Goal: Task Accomplishment & Management: Manage account settings

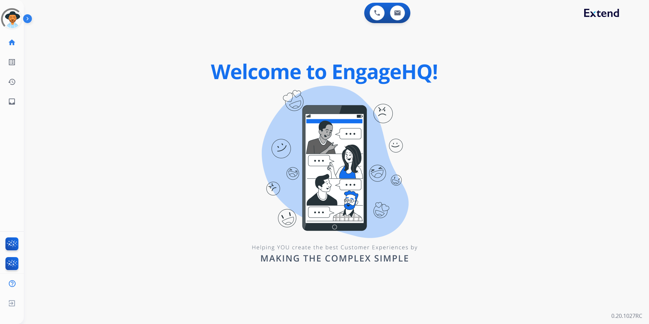
click at [185, 120] on div "0 Voice Interactions 0 Email Interactions swap_horiz Break voice bridge close_f…" at bounding box center [337, 162] width 626 height 324
click at [14, 43] on mat-icon "home" at bounding box center [12, 42] width 8 height 8
click at [10, 102] on mat-icon "inbox" at bounding box center [12, 101] width 8 height 8
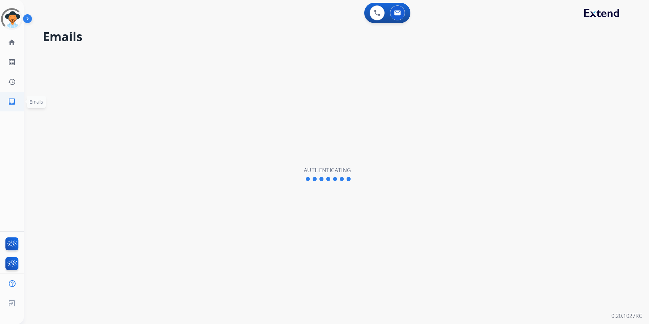
click at [11, 97] on link "inbox Emails" at bounding box center [11, 101] width 19 height 19
click at [7, 39] on link "home Home" at bounding box center [11, 42] width 19 height 19
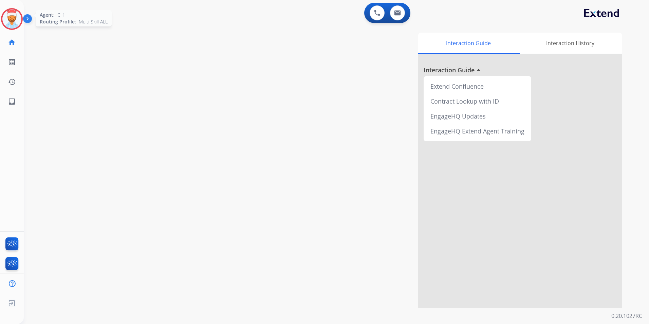
click at [21, 19] on img at bounding box center [11, 19] width 19 height 19
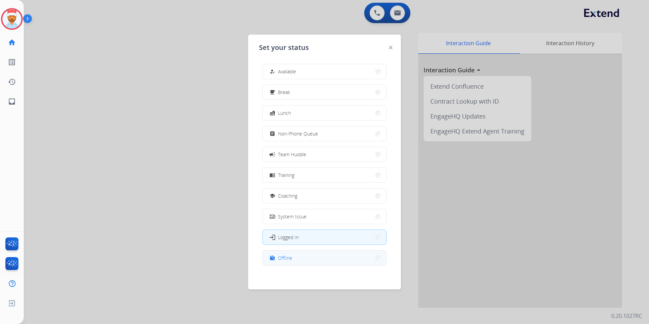
click at [298, 259] on button "work_off Offline" at bounding box center [325, 258] width 124 height 15
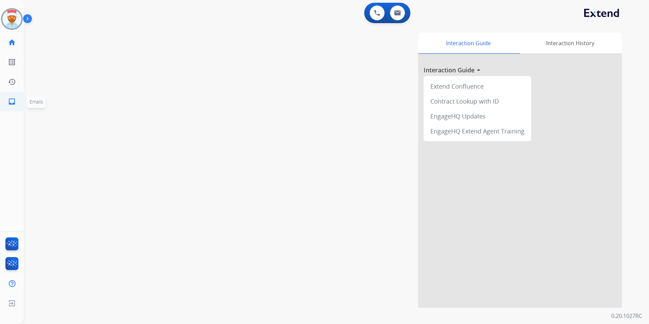
click at [10, 102] on mat-icon "inbox" at bounding box center [12, 101] width 8 height 8
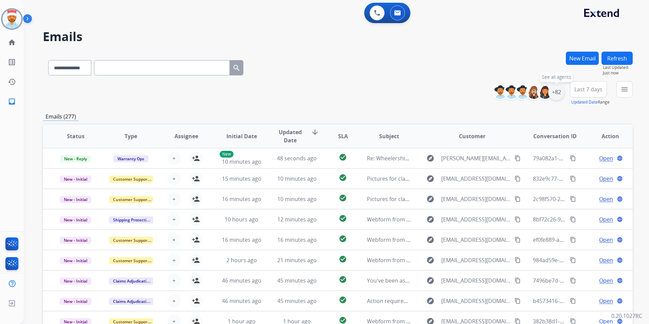
click at [561, 96] on div "+82" at bounding box center [556, 92] width 16 height 16
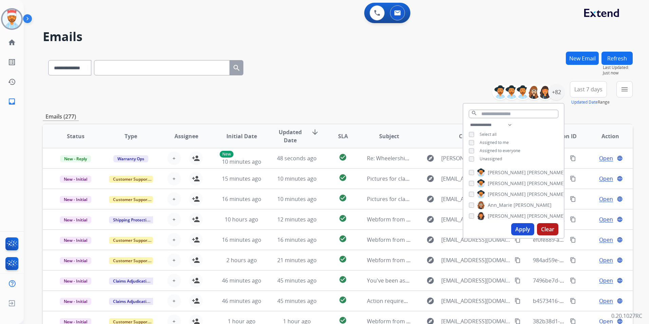
drag, startPoint x: 523, startPoint y: 228, endPoint x: 531, endPoint y: 220, distance: 12.2
click at [523, 228] on button "Apply" at bounding box center [522, 229] width 23 height 12
click at [584, 120] on div "Emails (277)" at bounding box center [338, 116] width 590 height 8
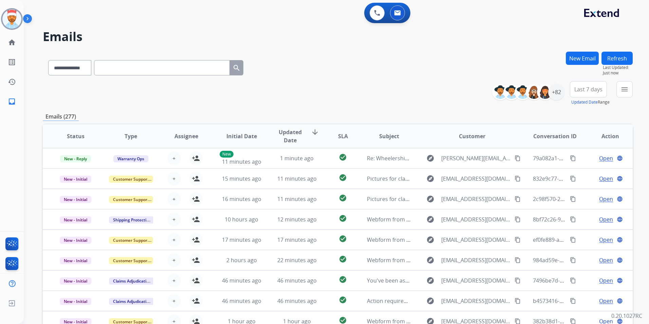
click at [594, 91] on span "Last 7 days" at bounding box center [589, 89] width 28 height 3
click at [592, 170] on div "Last 90 days" at bounding box center [586, 172] width 37 height 10
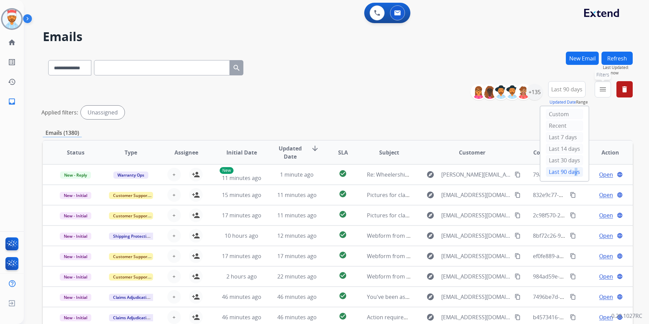
click at [600, 86] on mat-icon "menu" at bounding box center [603, 89] width 8 height 8
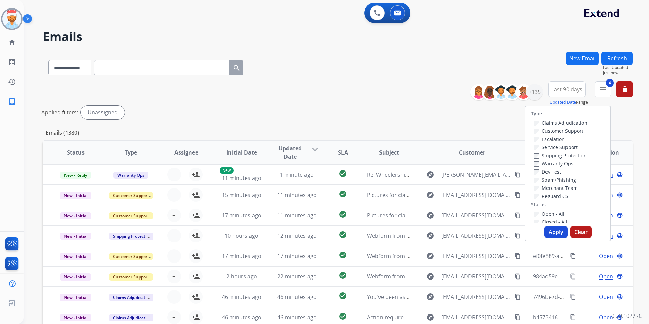
click at [553, 234] on button "Apply" at bounding box center [556, 232] width 23 height 12
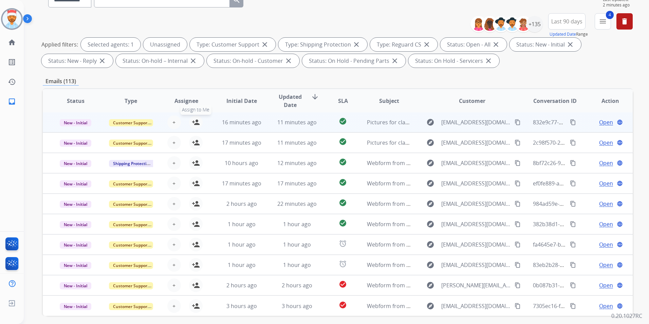
scroll to position [95, 0]
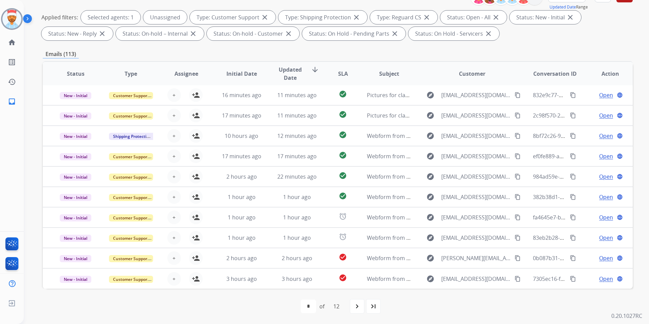
drag, startPoint x: 338, startPoint y: 73, endPoint x: 338, endPoint y: 77, distance: 4.1
click at [338, 73] on span "SLA" at bounding box center [343, 74] width 10 height 8
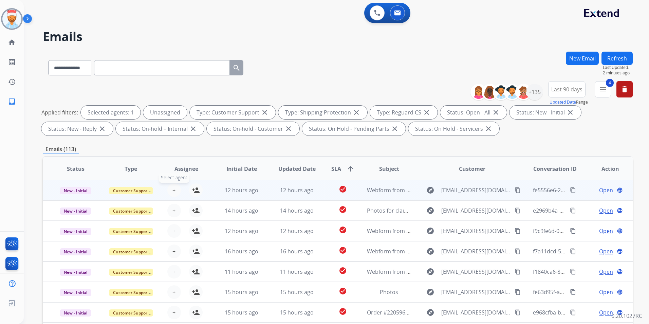
click at [175, 190] on button "+ Select agent" at bounding box center [174, 190] width 14 height 14
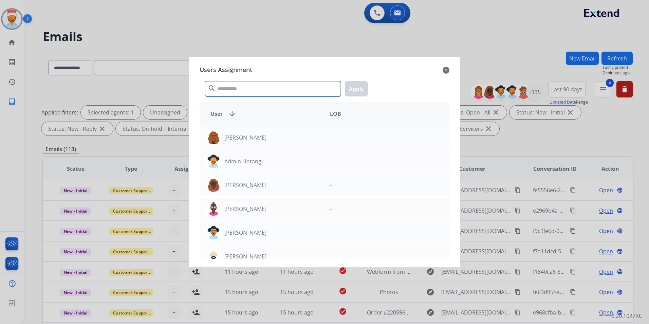
click at [247, 89] on input "text" at bounding box center [273, 88] width 136 height 15
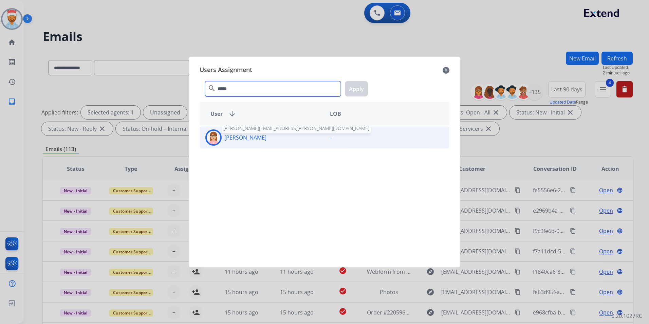
type input "*****"
click at [253, 138] on p "Edith Evans" at bounding box center [245, 137] width 42 height 8
click at [363, 85] on button "Apply" at bounding box center [356, 88] width 23 height 15
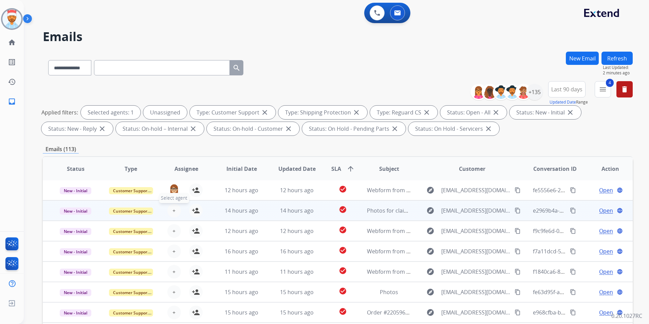
click at [170, 214] on button "+ Select agent" at bounding box center [174, 211] width 14 height 14
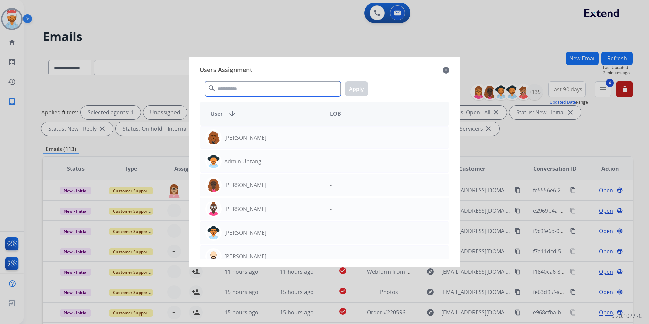
click at [250, 91] on input "text" at bounding box center [273, 88] width 136 height 15
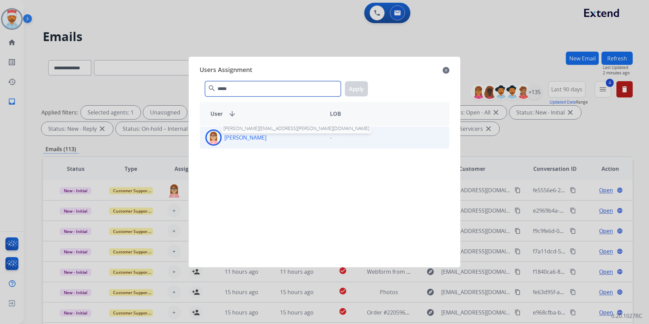
type input "*****"
click at [240, 138] on p "Edith Evans" at bounding box center [245, 137] width 42 height 8
click at [355, 87] on button "Apply" at bounding box center [356, 88] width 23 height 15
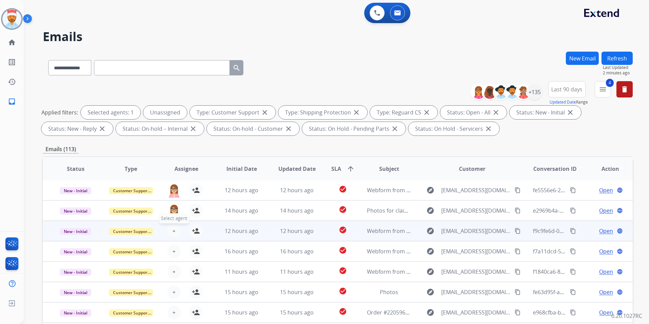
click at [170, 231] on button "+ Select agent" at bounding box center [174, 231] width 14 height 14
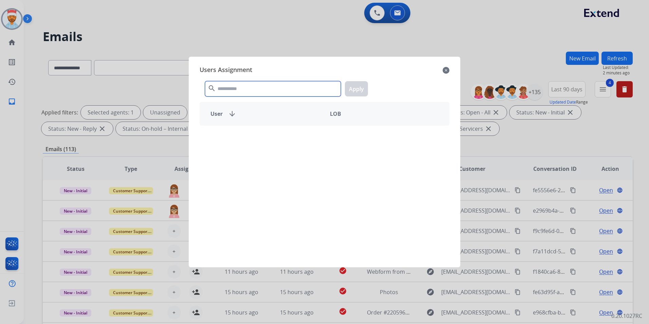
click at [246, 90] on input "text" at bounding box center [273, 88] width 136 height 15
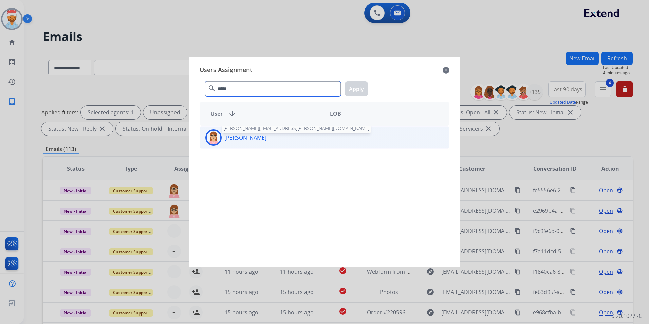
type input "*****"
click at [232, 140] on p "Edith Evans" at bounding box center [245, 137] width 42 height 8
drag, startPoint x: 346, startPoint y: 91, endPoint x: 350, endPoint y: 91, distance: 4.1
click at [350, 91] on button "Apply" at bounding box center [356, 88] width 23 height 15
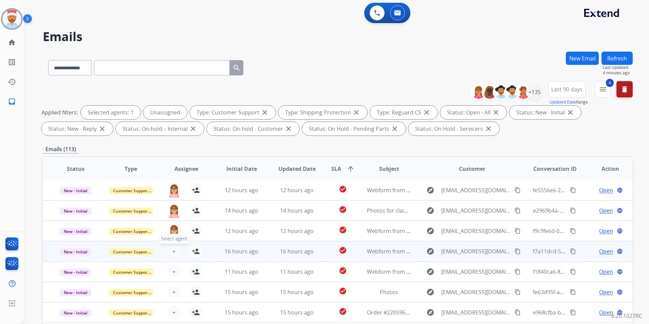
click at [169, 250] on button "+ Select agent" at bounding box center [174, 252] width 14 height 14
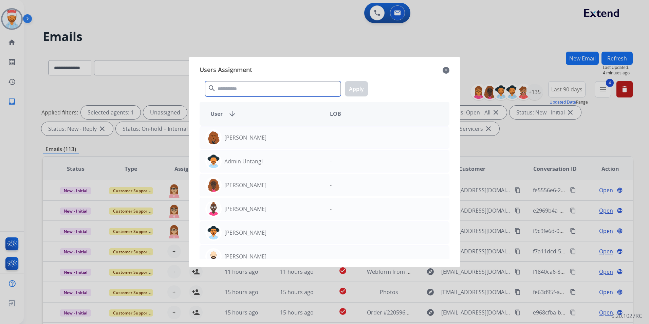
click at [247, 84] on input "text" at bounding box center [273, 88] width 136 height 15
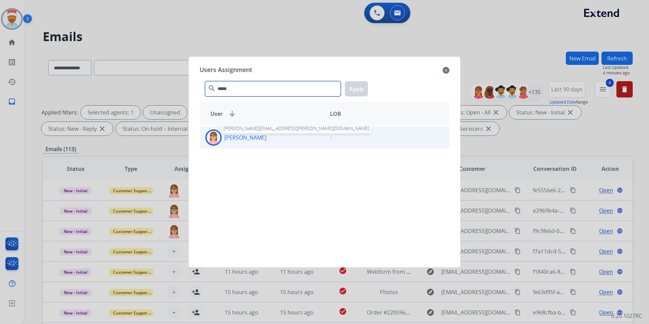
type input "*****"
click at [243, 138] on p "Edith Evans" at bounding box center [245, 137] width 42 height 8
click at [361, 89] on button "Apply" at bounding box center [356, 88] width 23 height 15
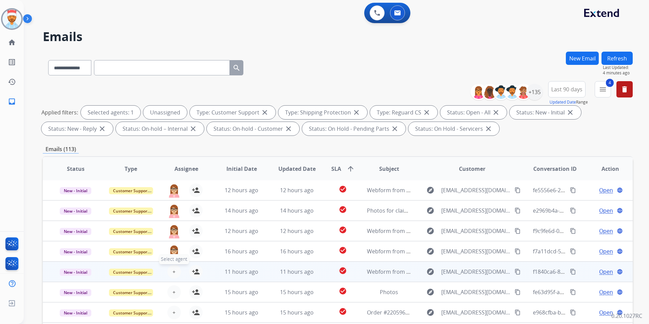
click at [176, 273] on button "+ Select agent" at bounding box center [174, 272] width 14 height 14
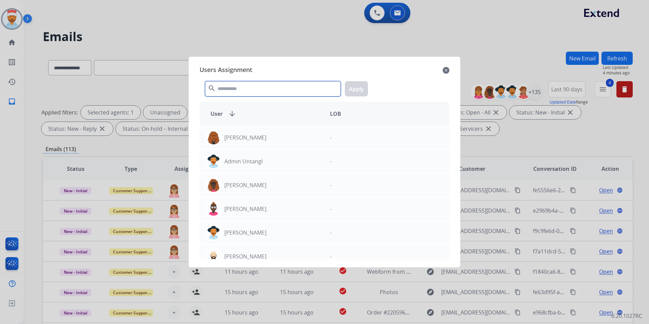
click at [258, 92] on input "text" at bounding box center [273, 88] width 136 height 15
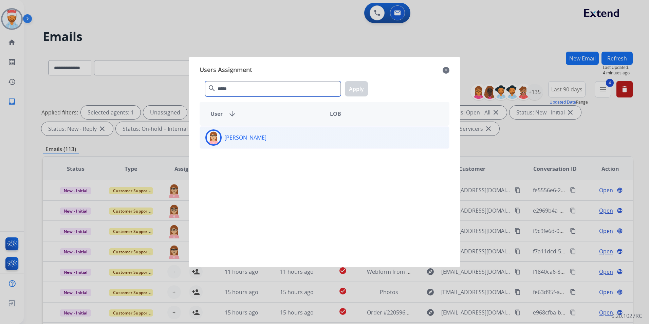
type input "*****"
click at [252, 135] on p "Edith Evans" at bounding box center [245, 137] width 42 height 8
click at [364, 89] on button "Apply" at bounding box center [356, 88] width 23 height 15
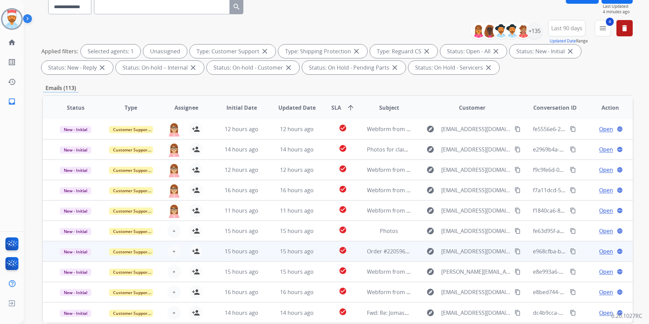
scroll to position [95, 0]
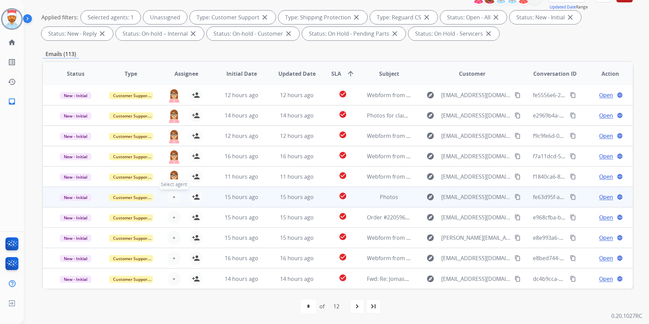
click at [173, 191] on button "+ Select agent" at bounding box center [174, 197] width 14 height 14
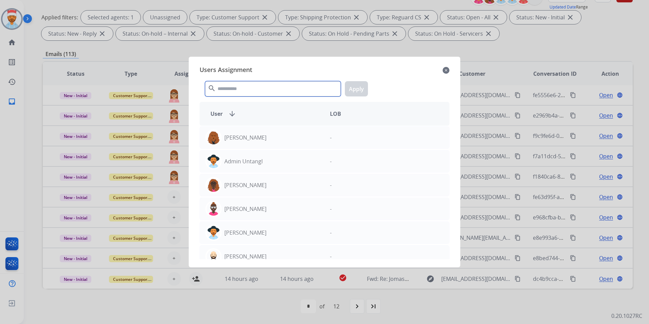
click at [238, 87] on input "text" at bounding box center [273, 88] width 136 height 15
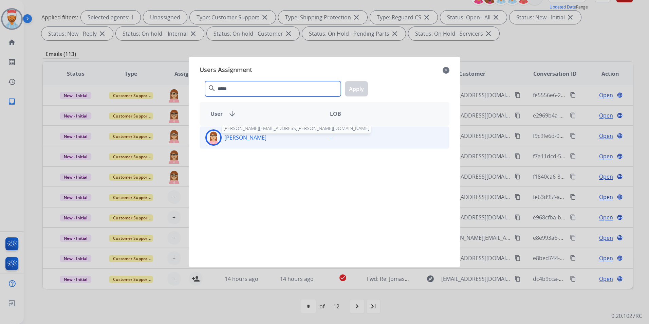
type input "*****"
click at [240, 143] on div "Edith Evans" at bounding box center [262, 137] width 125 height 16
drag, startPoint x: 356, startPoint y: 89, endPoint x: 361, endPoint y: 89, distance: 5.4
click at [356, 89] on button "Apply" at bounding box center [356, 88] width 23 height 15
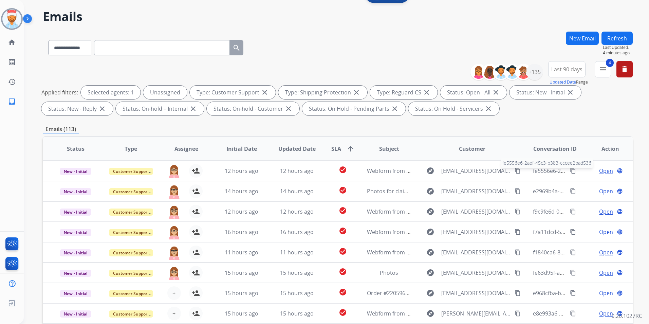
scroll to position [0, 0]
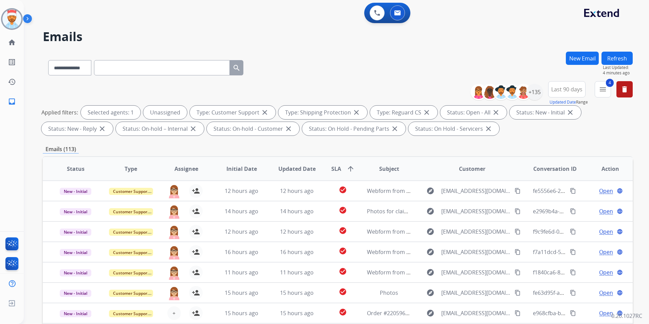
click at [617, 51] on div "**********" at bounding box center [328, 186] width 609 height 324
click at [621, 57] on button "Refresh" at bounding box center [617, 58] width 31 height 13
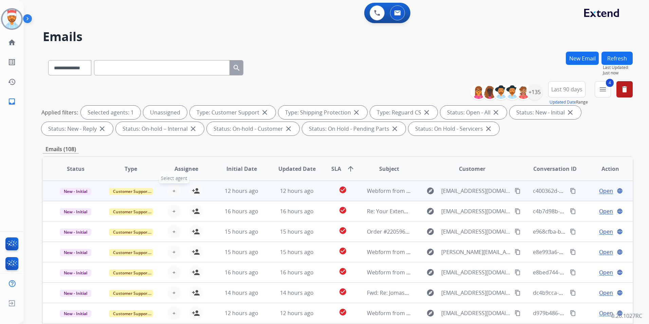
click at [173, 192] on span "+" at bounding box center [174, 191] width 3 height 8
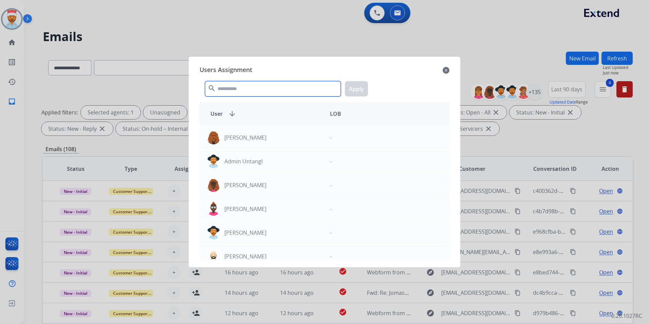
click at [242, 88] on input "text" at bounding box center [273, 88] width 136 height 15
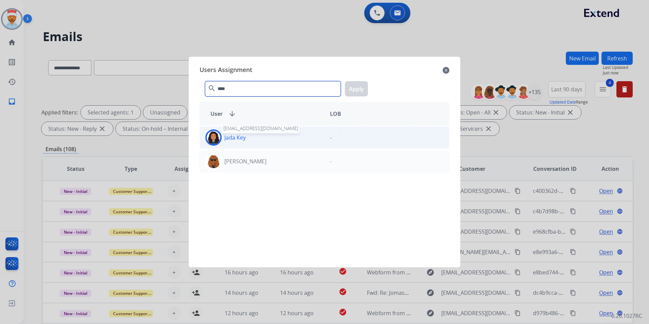
type input "****"
click at [233, 134] on p "Jada Key" at bounding box center [234, 137] width 21 height 8
click at [359, 89] on button "Apply" at bounding box center [356, 88] width 23 height 15
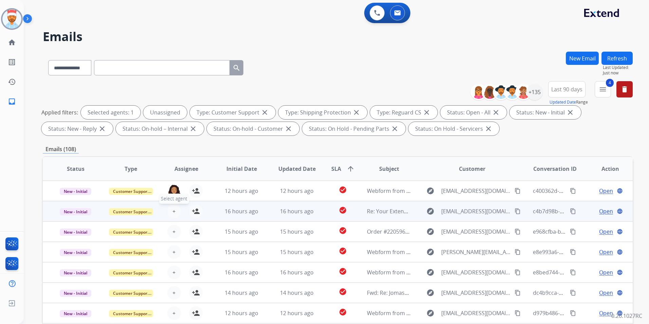
click at [173, 212] on span "+" at bounding box center [174, 211] width 3 height 8
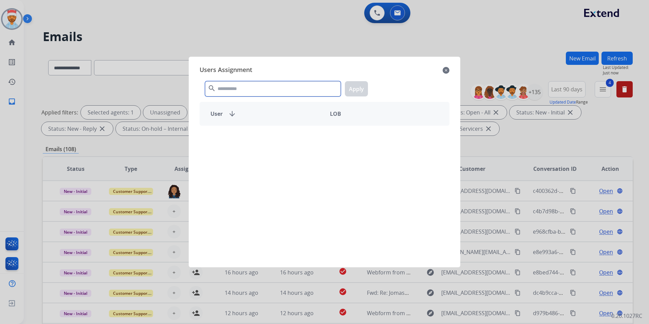
click at [248, 90] on input "text" at bounding box center [273, 88] width 136 height 15
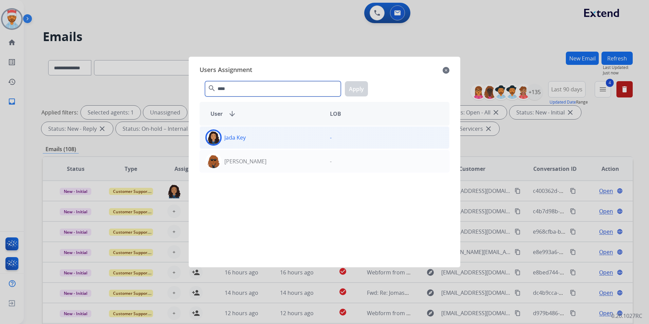
type input "****"
click at [244, 142] on div "Jada Key" at bounding box center [262, 137] width 125 height 16
click at [358, 86] on button "Apply" at bounding box center [356, 88] width 23 height 15
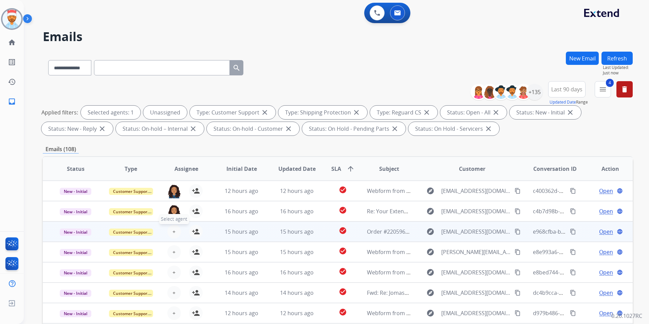
click at [177, 231] on button "+ Select agent" at bounding box center [174, 232] width 14 height 14
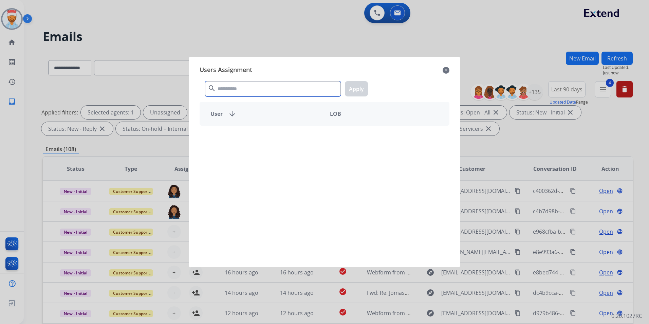
click at [256, 84] on input "text" at bounding box center [273, 88] width 136 height 15
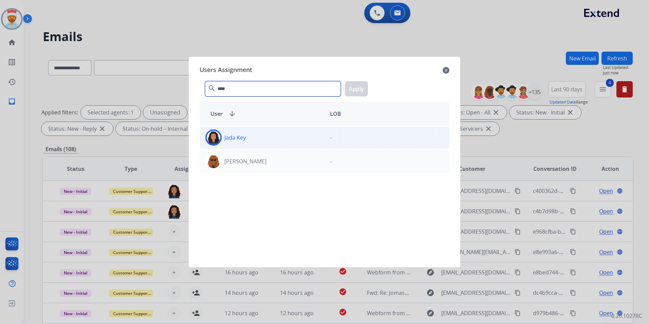
type input "****"
click at [225, 140] on p "Jada Key" at bounding box center [234, 137] width 21 height 8
drag, startPoint x: 354, startPoint y: 87, endPoint x: 324, endPoint y: 123, distance: 46.5
click at [355, 87] on button "Apply" at bounding box center [356, 88] width 23 height 15
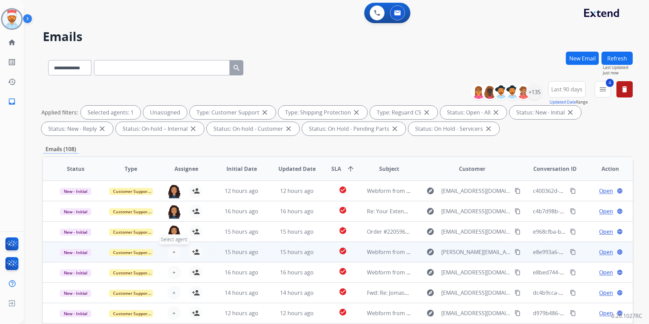
click at [173, 253] on span "+" at bounding box center [174, 252] width 3 height 8
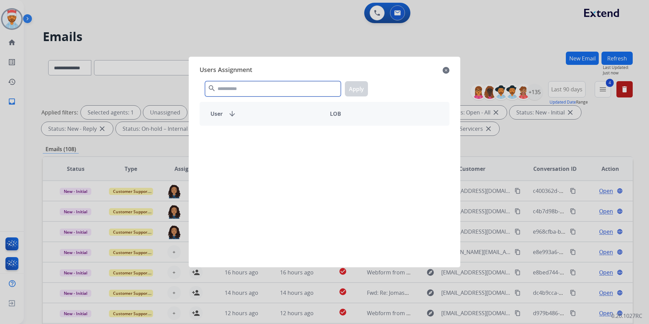
click at [264, 90] on input "text" at bounding box center [273, 88] width 136 height 15
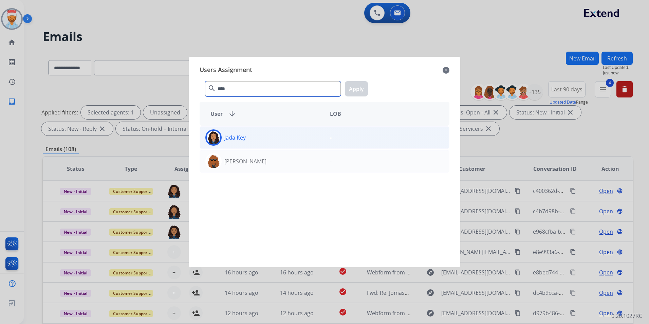
type input "****"
click at [259, 137] on div "Jada Key" at bounding box center [262, 137] width 125 height 16
click at [363, 87] on button "Apply" at bounding box center [356, 88] width 23 height 15
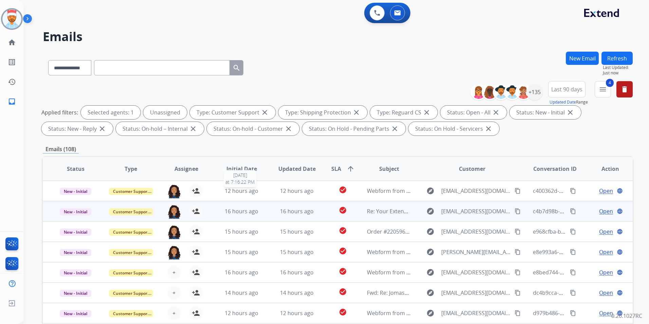
scroll to position [1, 0]
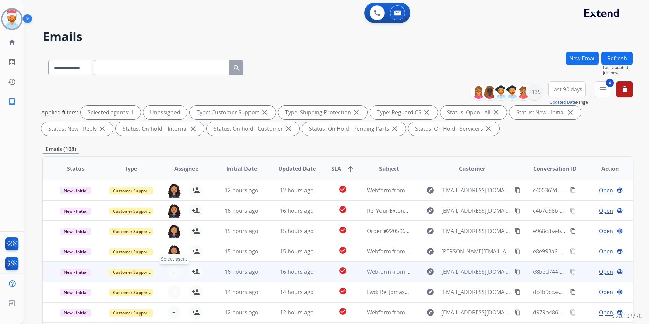
click at [175, 270] on button "+ Select agent" at bounding box center [174, 272] width 14 height 14
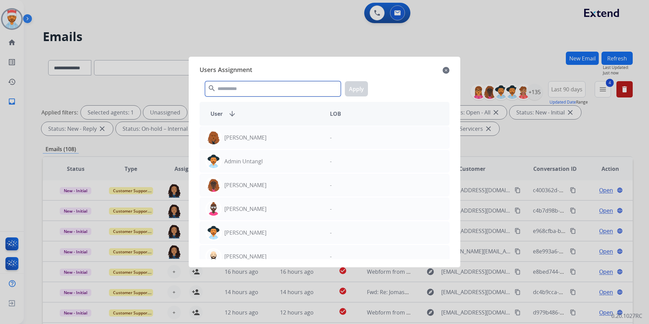
click at [264, 91] on input "text" at bounding box center [273, 88] width 136 height 15
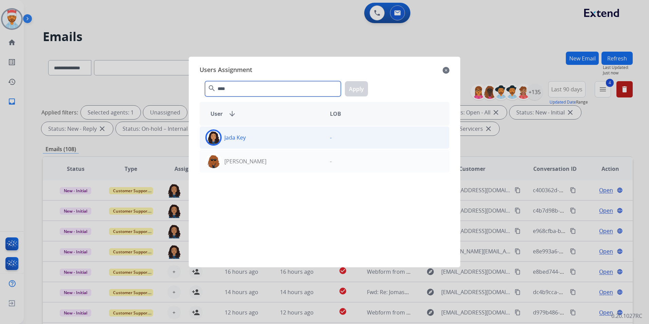
type input "****"
drag, startPoint x: 279, startPoint y: 144, endPoint x: 292, endPoint y: 132, distance: 17.3
click at [278, 144] on div "Jada Key" at bounding box center [262, 137] width 125 height 16
click at [352, 94] on button "Apply" at bounding box center [356, 88] width 23 height 15
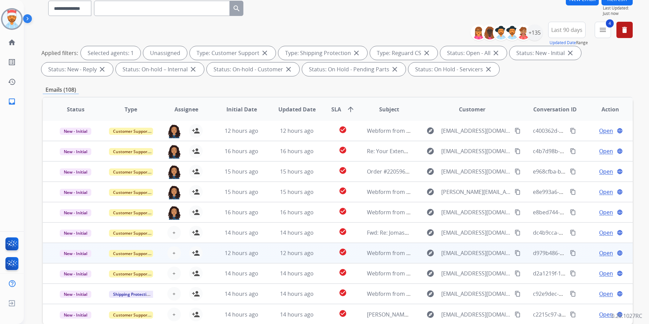
scroll to position [95, 0]
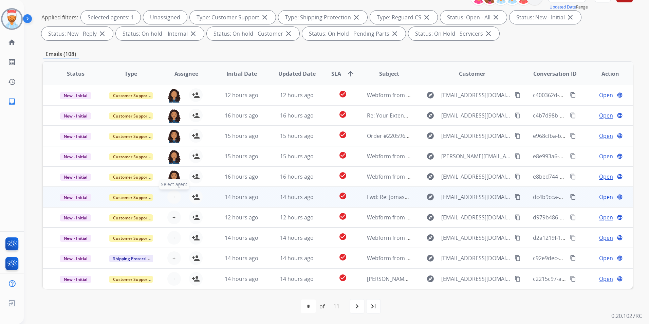
click at [177, 198] on button "+ Select agent" at bounding box center [174, 197] width 14 height 14
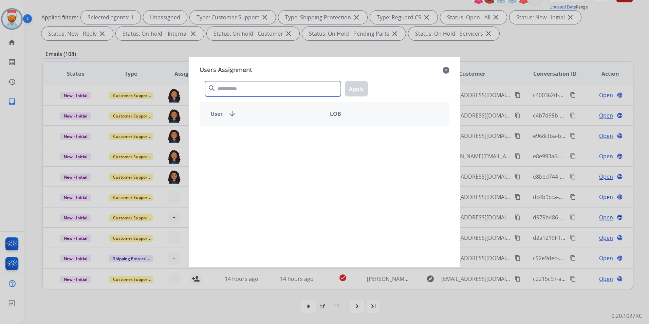
click at [251, 88] on input "text" at bounding box center [273, 88] width 136 height 15
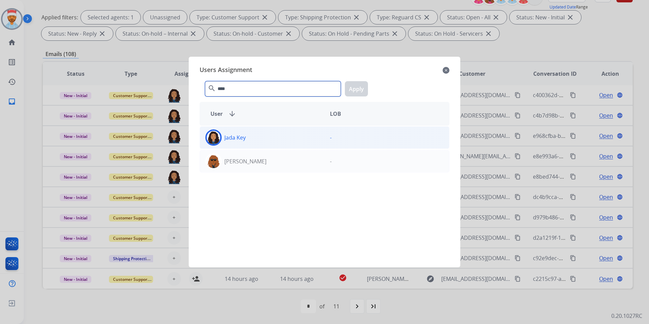
type input "****"
drag, startPoint x: 220, startPoint y: 139, endPoint x: 230, endPoint y: 135, distance: 10.4
click at [220, 139] on div at bounding box center [213, 137] width 16 height 16
click at [354, 88] on button "Apply" at bounding box center [356, 88] width 23 height 15
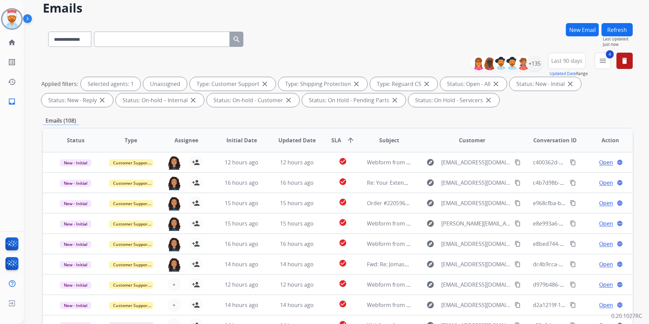
scroll to position [0, 0]
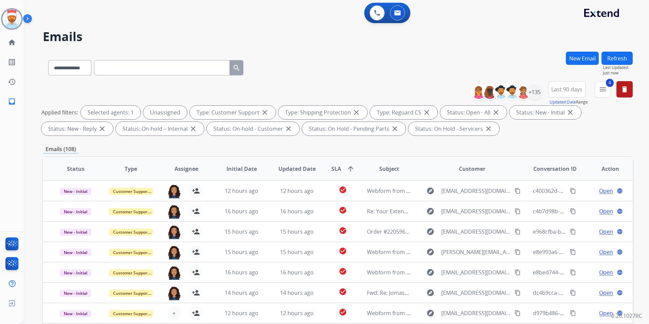
click at [620, 59] on button "Refresh" at bounding box center [617, 58] width 31 height 13
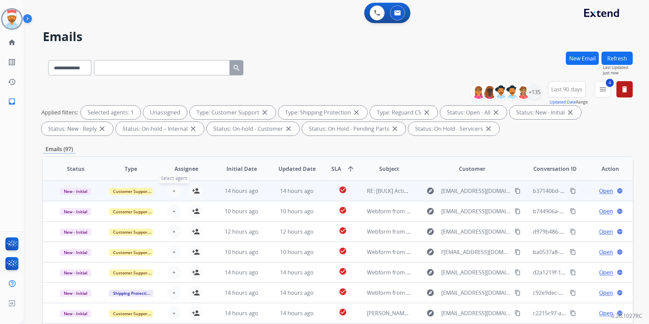
click at [175, 192] on button "+ Select agent" at bounding box center [174, 191] width 14 height 14
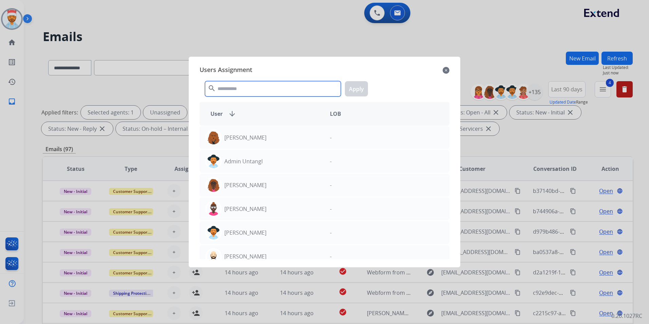
click at [247, 85] on input "text" at bounding box center [273, 88] width 136 height 15
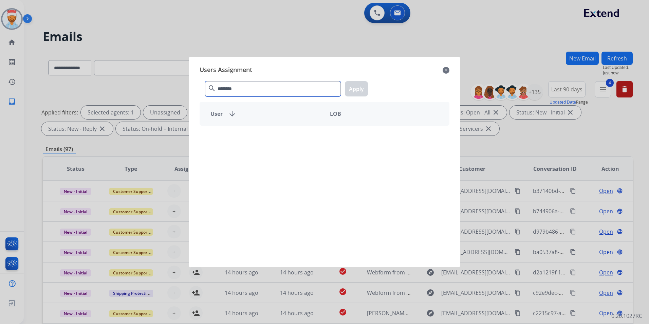
drag, startPoint x: 243, startPoint y: 90, endPoint x: 75, endPoint y: 115, distance: 170.0
click at [90, 24] on app-agents-assigntment "Users Assignment close ******** search Apply User arrow_downward LOB" at bounding box center [328, 24] width 609 height 0
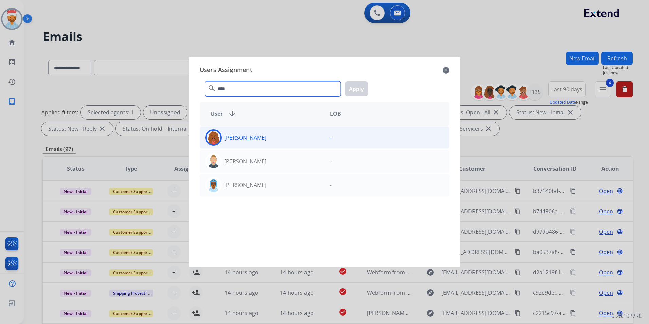
type input "****"
click at [220, 135] on div at bounding box center [213, 137] width 16 height 16
click at [361, 88] on button "Apply" at bounding box center [356, 88] width 23 height 15
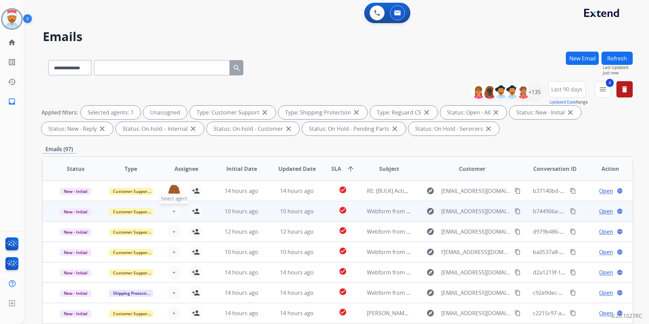
click at [173, 213] on span "+" at bounding box center [174, 211] width 3 height 8
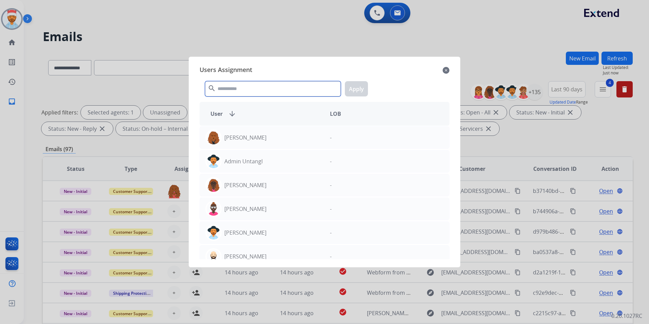
click at [240, 94] on input "text" at bounding box center [273, 88] width 136 height 15
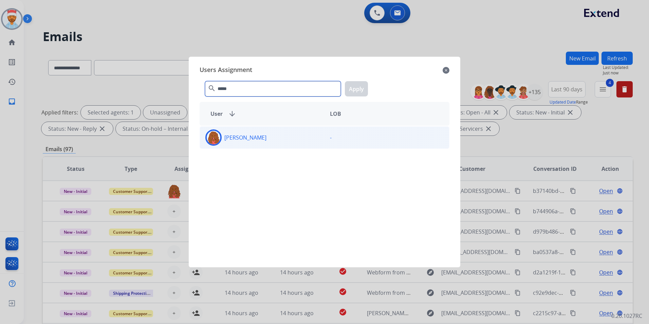
type input "*****"
click at [245, 135] on p "Britney White" at bounding box center [245, 137] width 42 height 8
drag, startPoint x: 354, startPoint y: 89, endPoint x: 345, endPoint y: 96, distance: 11.8
click at [354, 89] on button "Apply" at bounding box center [356, 88] width 23 height 15
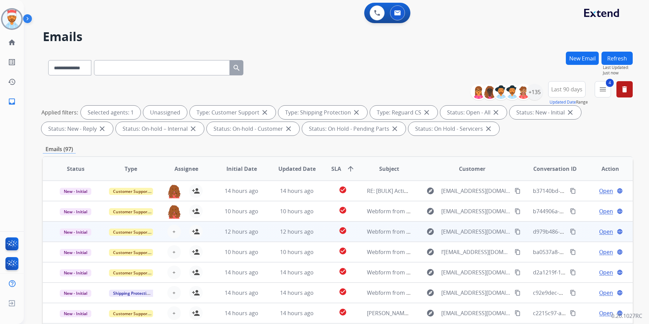
drag, startPoint x: 180, startPoint y: 233, endPoint x: 189, endPoint y: 224, distance: 12.5
click at [181, 233] on div "+ Select agent person_add Assign to Me" at bounding box center [180, 232] width 43 height 14
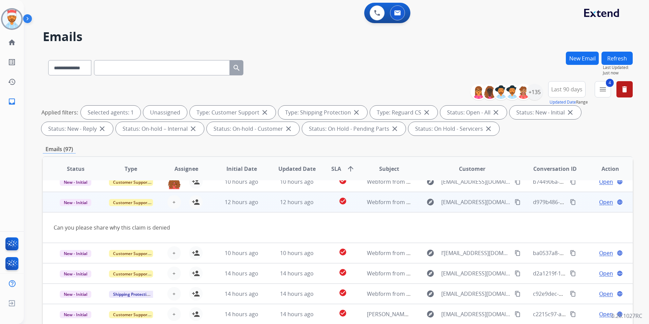
click at [173, 232] on td "Can you please share why this claim is denied" at bounding box center [282, 227] width 479 height 31
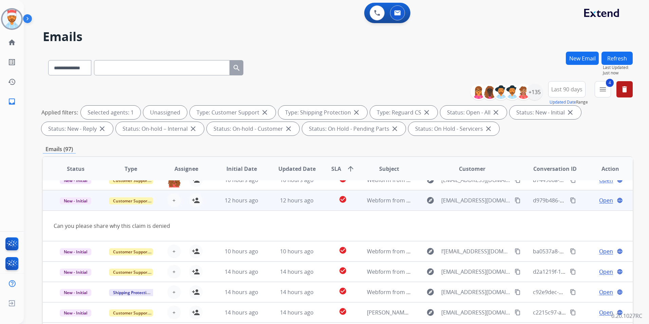
click at [212, 205] on td "12 hours ago" at bounding box center [236, 200] width 55 height 20
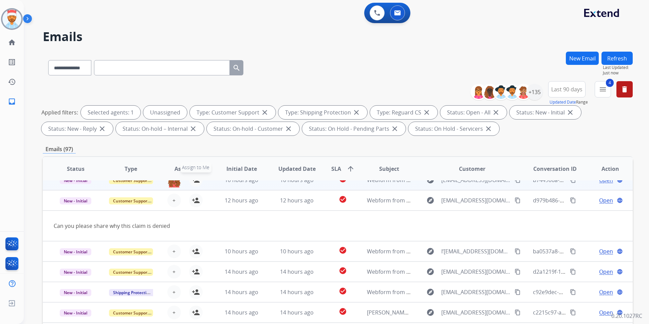
scroll to position [1, 0]
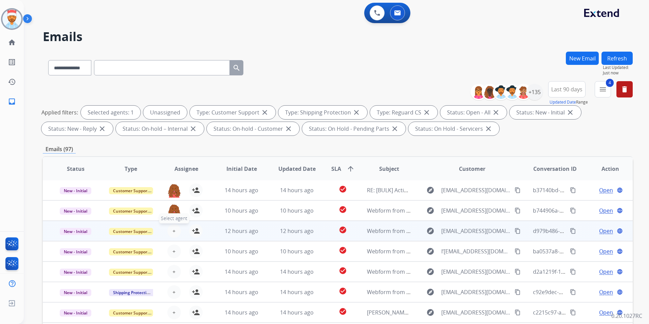
click at [173, 233] on span "+" at bounding box center [174, 231] width 3 height 8
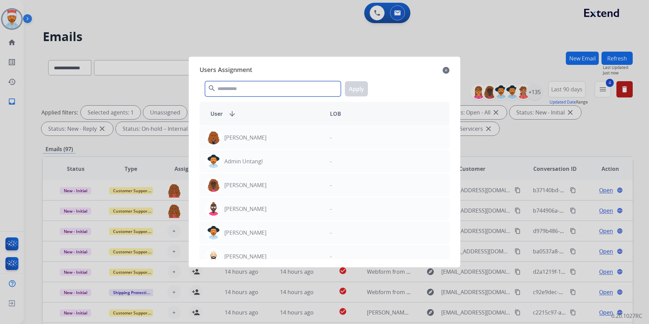
click at [246, 90] on input "text" at bounding box center [273, 88] width 136 height 15
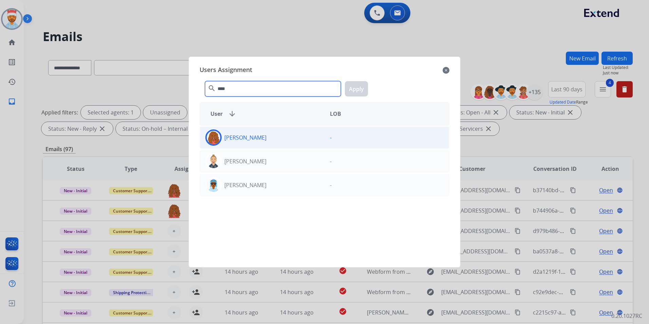
type input "****"
click at [256, 148] on div "Britney White -" at bounding box center [325, 137] width 250 height 22
click at [363, 90] on button "Apply" at bounding box center [356, 88] width 23 height 15
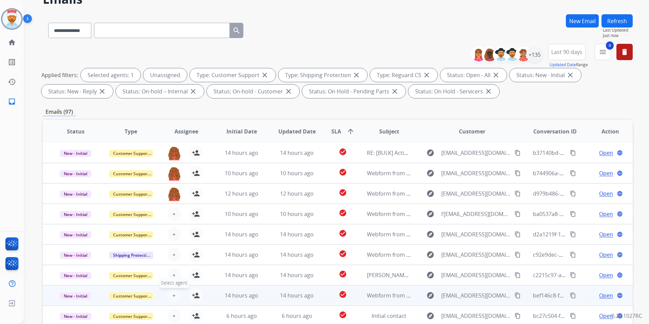
scroll to position [95, 0]
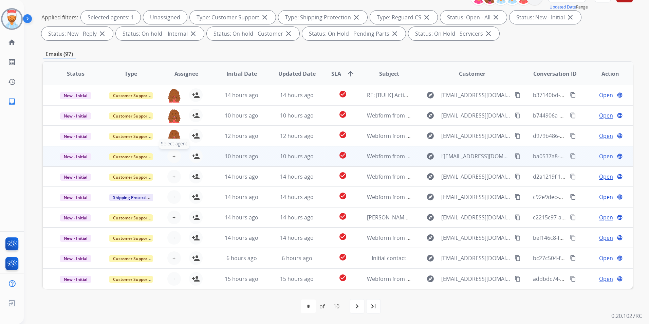
click at [176, 154] on button "+ Select agent" at bounding box center [174, 156] width 14 height 14
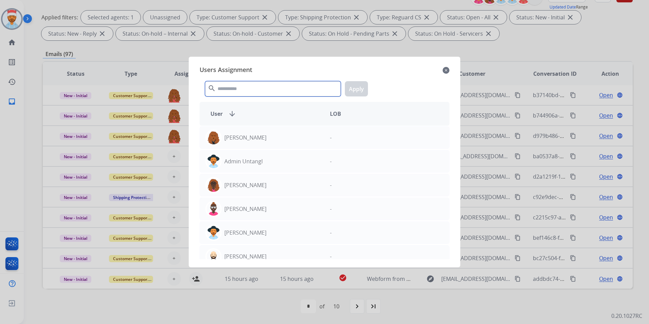
click at [253, 91] on input "text" at bounding box center [273, 88] width 136 height 15
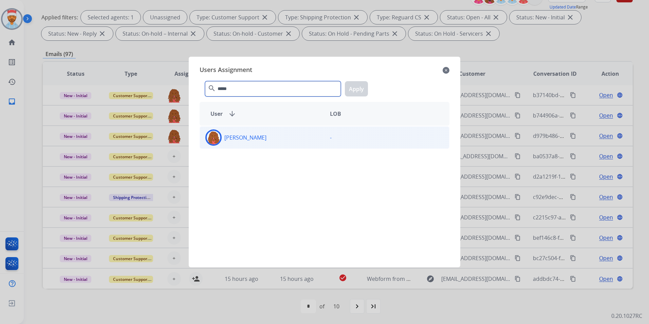
type input "*****"
click at [240, 141] on p "Britney White" at bounding box center [245, 137] width 42 height 8
click at [363, 90] on button "Apply" at bounding box center [356, 88] width 23 height 15
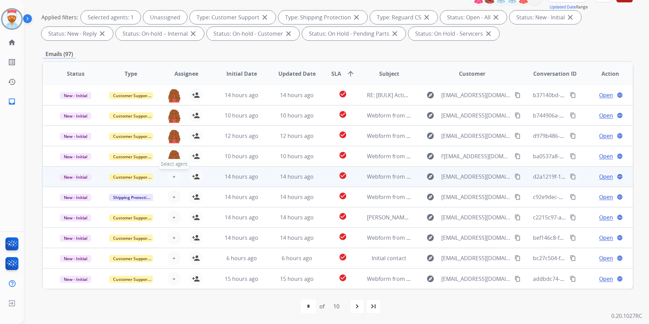
click at [176, 178] on button "+ Select agent" at bounding box center [174, 177] width 14 height 14
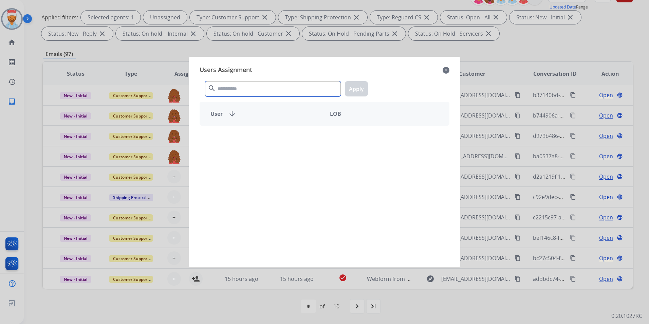
click at [248, 90] on input "text" at bounding box center [273, 88] width 136 height 15
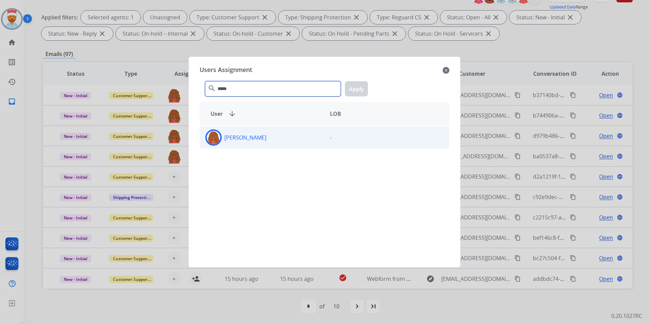
type input "*****"
click at [255, 136] on p "Britney White" at bounding box center [245, 137] width 42 height 8
click at [359, 91] on button "Apply" at bounding box center [356, 88] width 23 height 15
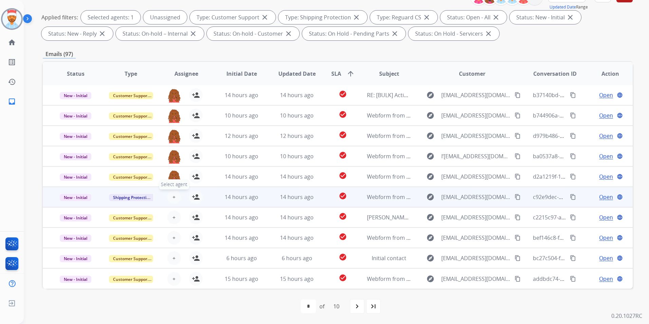
click at [173, 197] on span "+" at bounding box center [174, 197] width 3 height 8
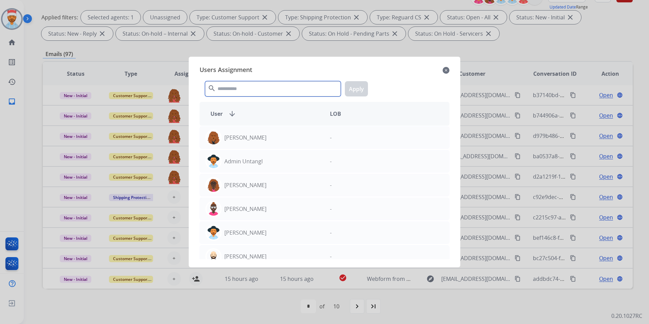
click at [265, 88] on input "text" at bounding box center [273, 88] width 136 height 15
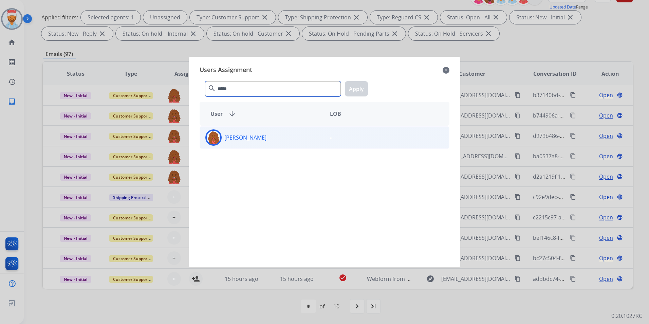
type input "*****"
click at [244, 137] on p "Britney White" at bounding box center [245, 137] width 42 height 8
click at [355, 90] on button "Apply" at bounding box center [356, 88] width 23 height 15
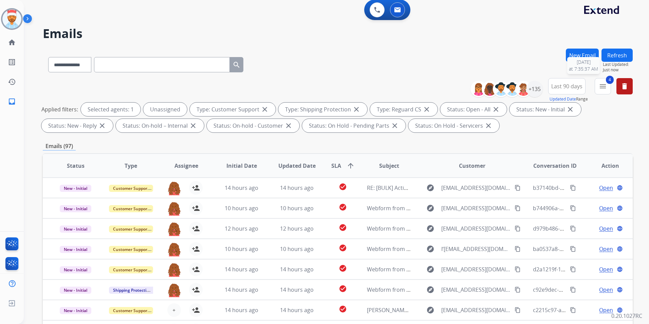
scroll to position [0, 0]
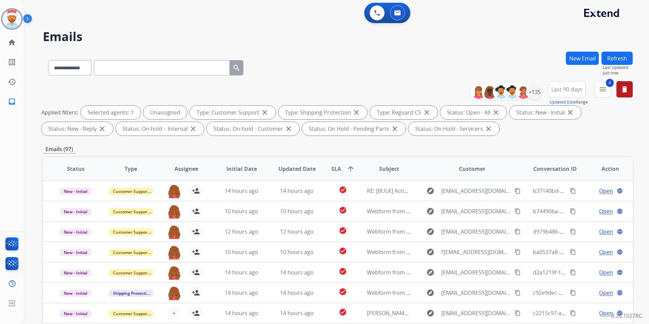
click at [627, 59] on button "Refresh" at bounding box center [617, 58] width 31 height 13
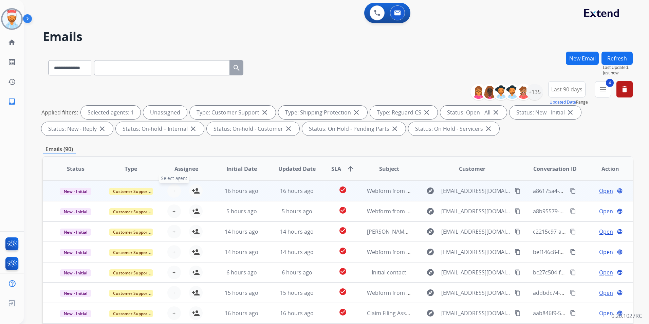
click at [169, 191] on button "+ Select agent" at bounding box center [174, 191] width 14 height 14
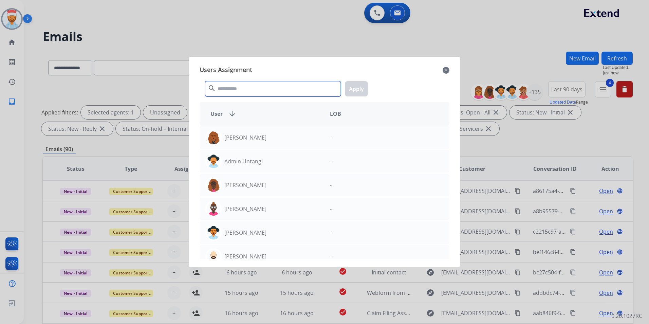
click at [234, 83] on input "text" at bounding box center [273, 88] width 136 height 15
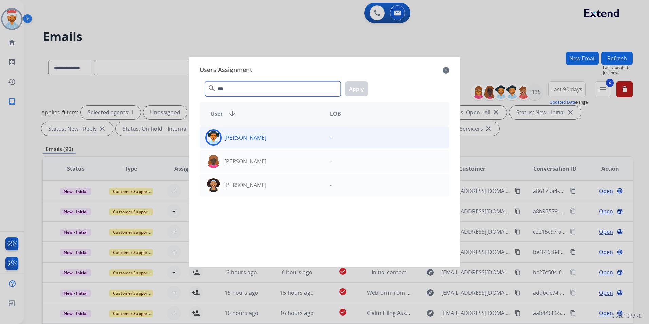
type input "***"
click at [237, 142] on div "Jazmine Collins" at bounding box center [262, 137] width 125 height 16
click at [351, 88] on button "Apply" at bounding box center [356, 88] width 23 height 15
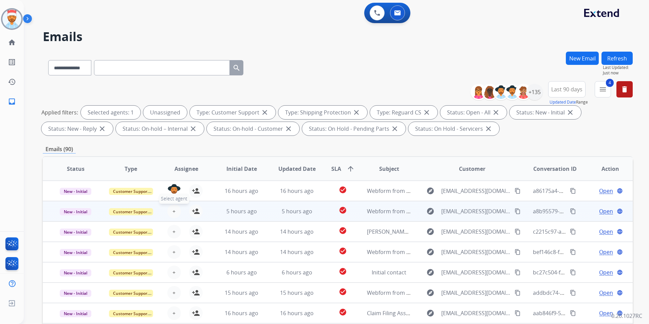
click at [173, 211] on span "+" at bounding box center [174, 211] width 3 height 8
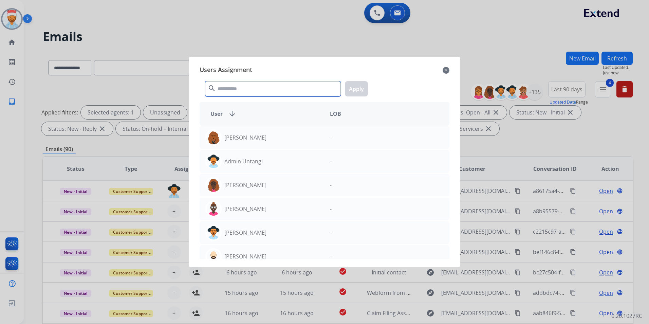
click at [259, 89] on input "text" at bounding box center [273, 88] width 136 height 15
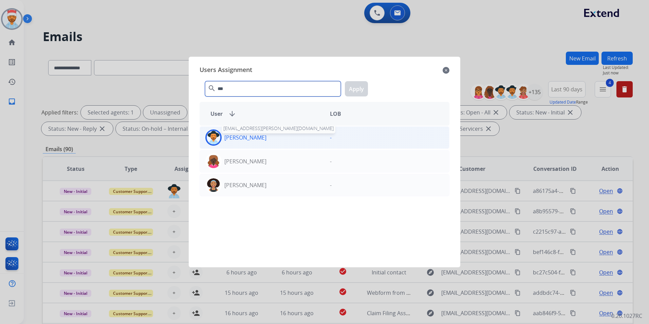
type input "***"
click at [255, 135] on p "Jazmine Collins" at bounding box center [245, 137] width 42 height 8
click at [364, 90] on button "Apply" at bounding box center [356, 88] width 23 height 15
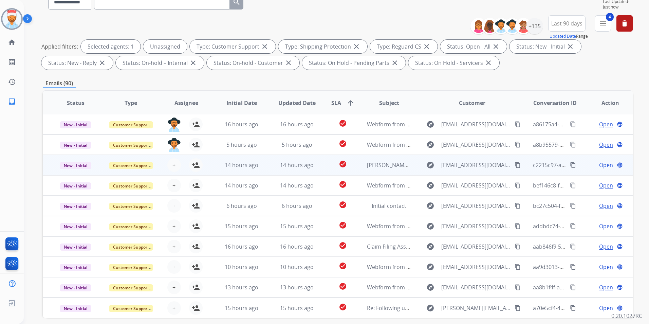
scroll to position [68, 0]
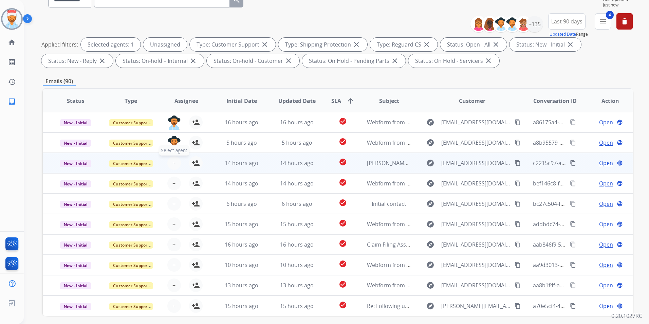
click at [174, 164] on span "+" at bounding box center [174, 163] width 3 height 8
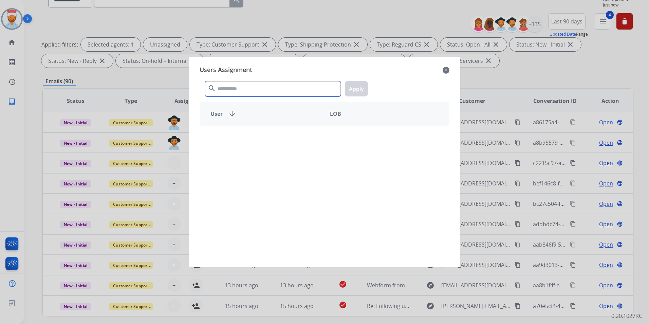
click at [238, 89] on input "text" at bounding box center [273, 88] width 136 height 15
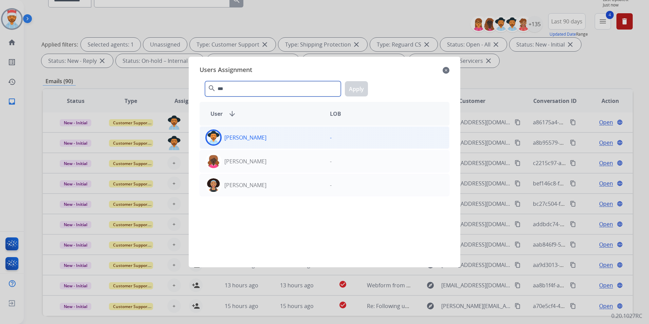
type input "***"
click at [270, 141] on div "Jazmine Collins" at bounding box center [262, 137] width 125 height 16
click at [359, 88] on button "Apply" at bounding box center [356, 88] width 23 height 15
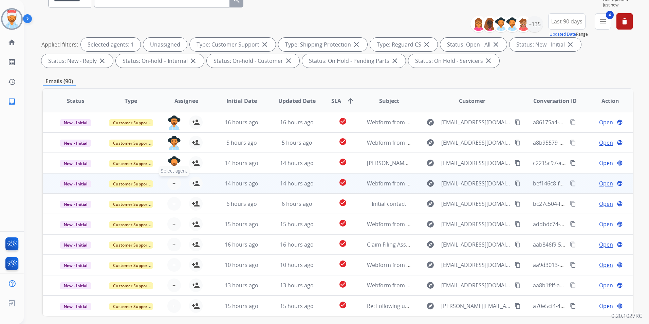
click at [169, 184] on button "+ Select agent" at bounding box center [174, 184] width 14 height 14
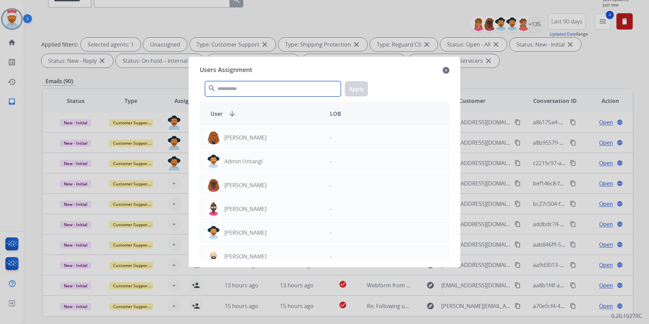
click at [245, 88] on input "text" at bounding box center [273, 88] width 136 height 15
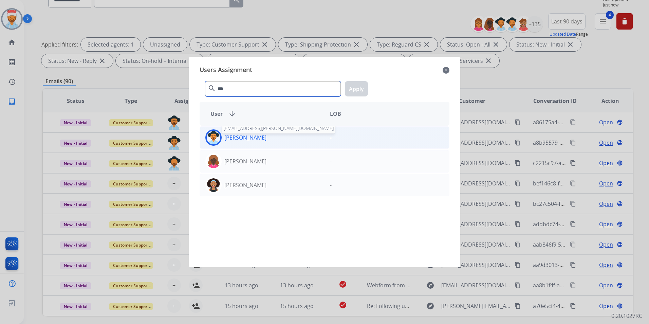
type input "***"
drag, startPoint x: 244, startPoint y: 138, endPoint x: 316, endPoint y: 122, distance: 73.4
click at [245, 138] on p "Jazmine Collins" at bounding box center [245, 137] width 42 height 8
click at [358, 89] on button "Apply" at bounding box center [356, 88] width 23 height 15
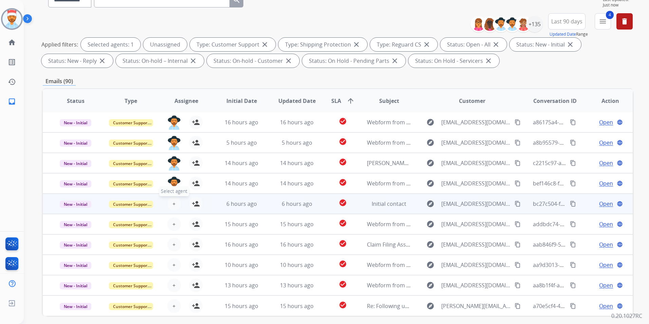
click at [169, 204] on button "+ Select agent" at bounding box center [174, 204] width 14 height 14
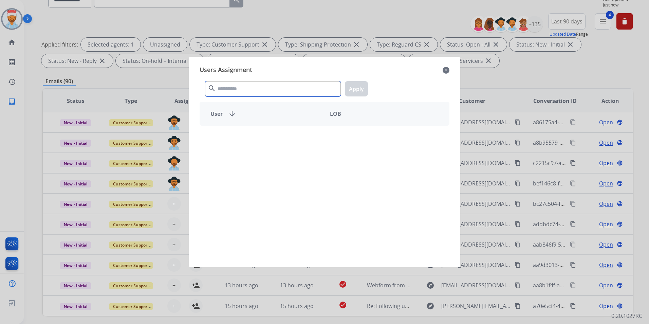
click at [260, 92] on input "text" at bounding box center [273, 88] width 136 height 15
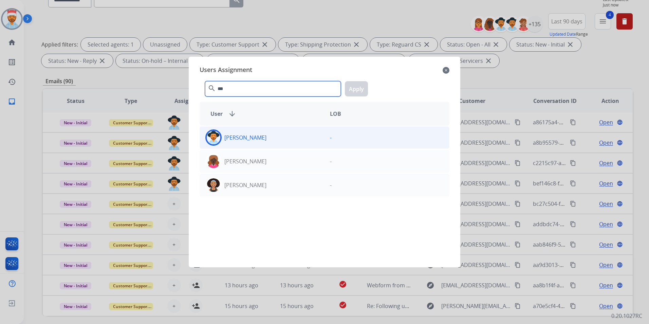
type input "***"
click at [261, 145] on div "Jazmine Collins" at bounding box center [262, 137] width 125 height 16
click at [367, 85] on button "Apply" at bounding box center [356, 88] width 23 height 15
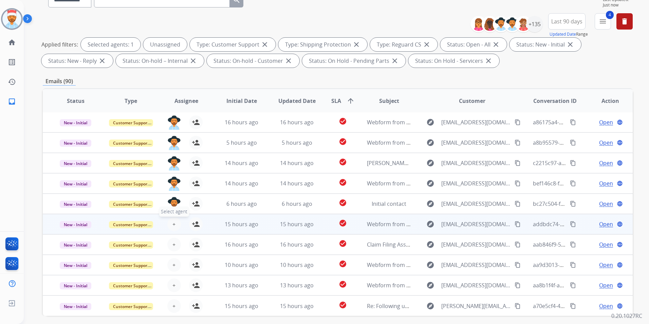
click at [173, 224] on span "+" at bounding box center [174, 224] width 3 height 8
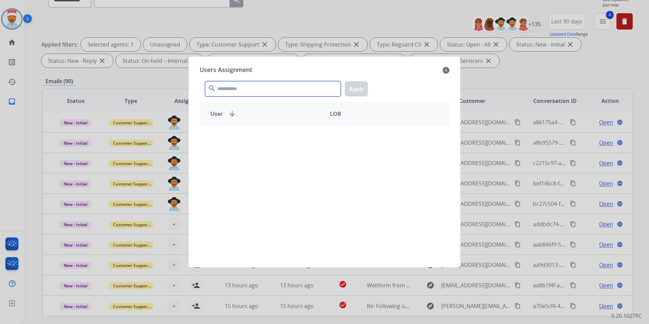
click at [262, 95] on input "text" at bounding box center [273, 88] width 136 height 15
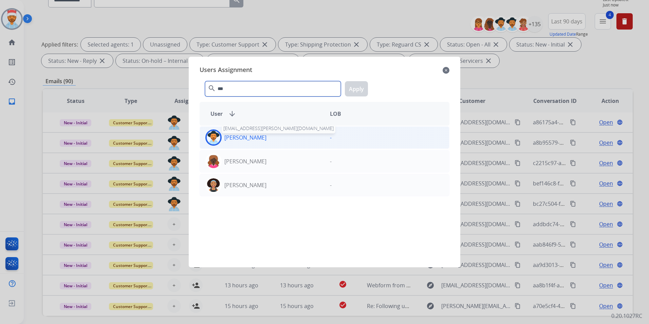
type input "***"
click at [242, 137] on p "Jazmine Collins" at bounding box center [245, 137] width 42 height 8
click at [361, 86] on button "Apply" at bounding box center [356, 88] width 23 height 15
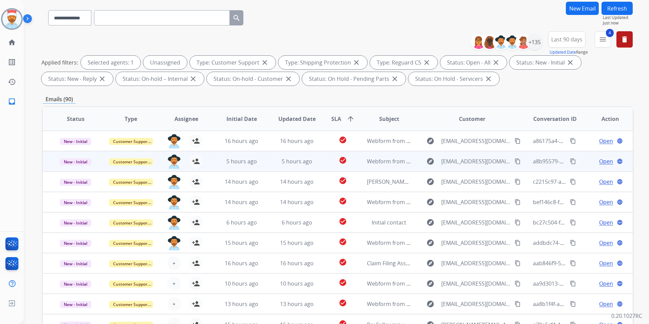
scroll to position [0, 0]
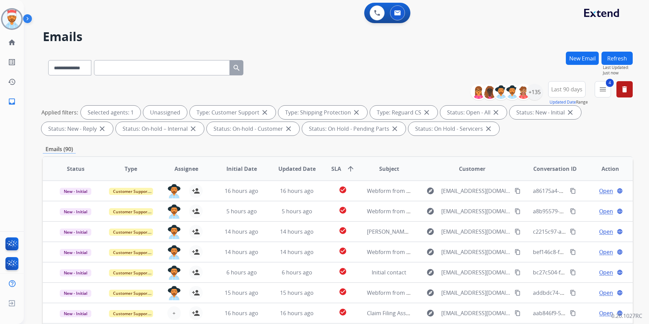
click at [613, 56] on button "Refresh" at bounding box center [617, 58] width 31 height 13
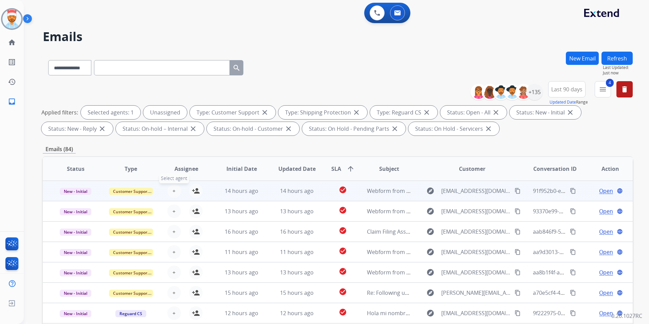
click at [171, 194] on button "+ Select agent" at bounding box center [174, 191] width 14 height 14
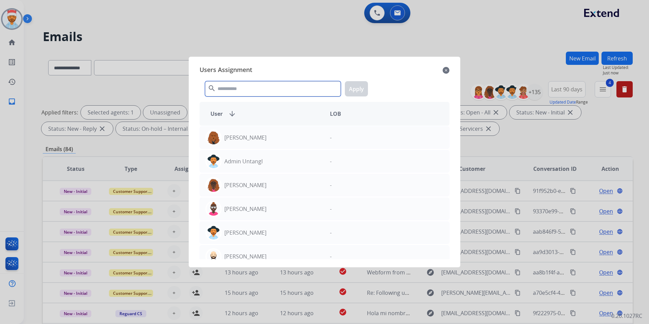
click at [254, 85] on input "text" at bounding box center [273, 88] width 136 height 15
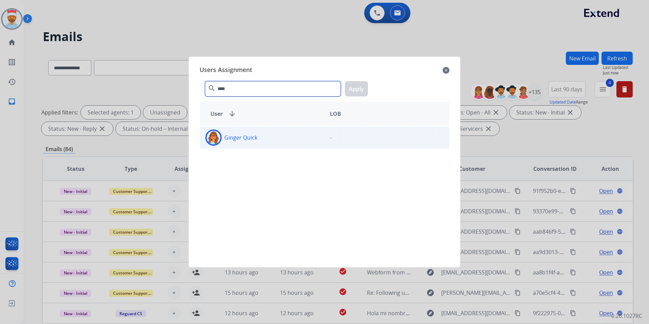
type input "****"
click at [255, 142] on div "Ginger Quick" at bounding box center [262, 137] width 125 height 16
drag, startPoint x: 354, startPoint y: 87, endPoint x: 349, endPoint y: 97, distance: 10.5
click at [354, 88] on button "Apply" at bounding box center [356, 88] width 23 height 15
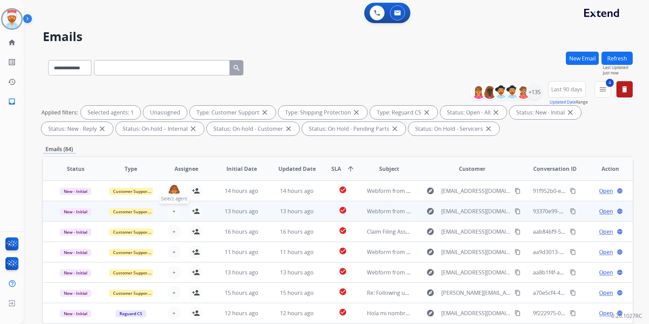
click at [177, 212] on button "+ Select agent" at bounding box center [174, 211] width 14 height 14
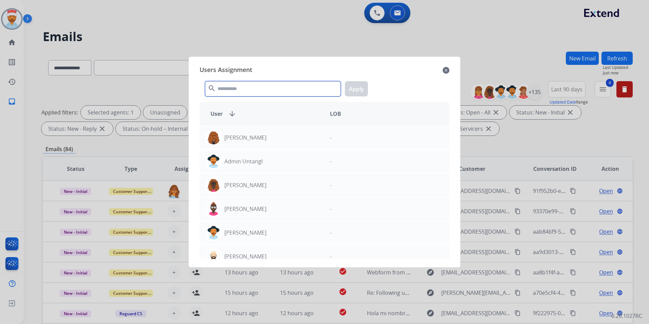
click at [233, 92] on input "text" at bounding box center [273, 88] width 136 height 15
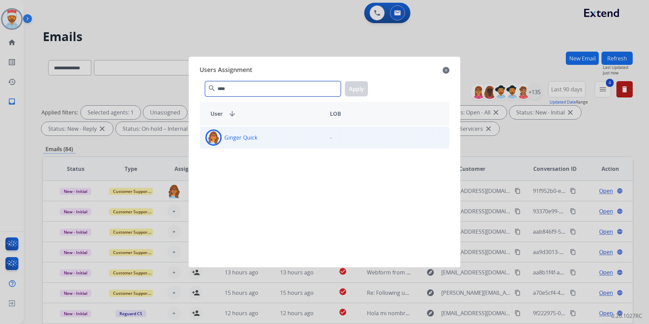
type input "****"
click at [258, 146] on div "Ginger Quick -" at bounding box center [325, 137] width 250 height 22
click at [356, 93] on button "Apply" at bounding box center [356, 88] width 23 height 15
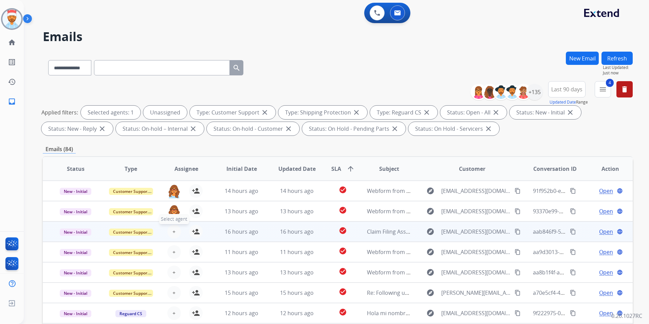
click at [170, 228] on button "+ Select agent" at bounding box center [174, 232] width 14 height 14
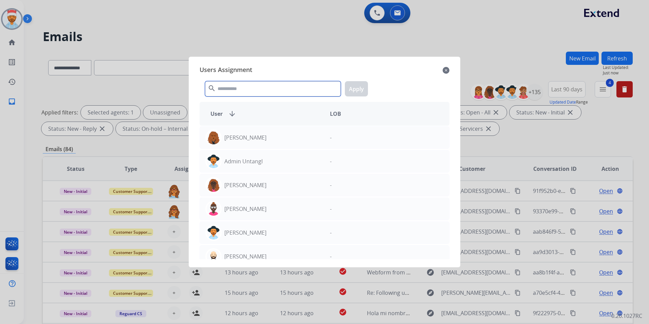
click at [241, 82] on input "text" at bounding box center [273, 88] width 136 height 15
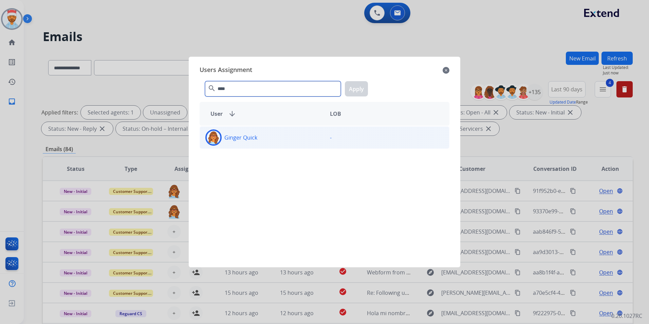
type input "****"
click at [231, 133] on div "Ginger Quick" at bounding box center [262, 137] width 125 height 16
click at [355, 92] on button "Apply" at bounding box center [356, 88] width 23 height 15
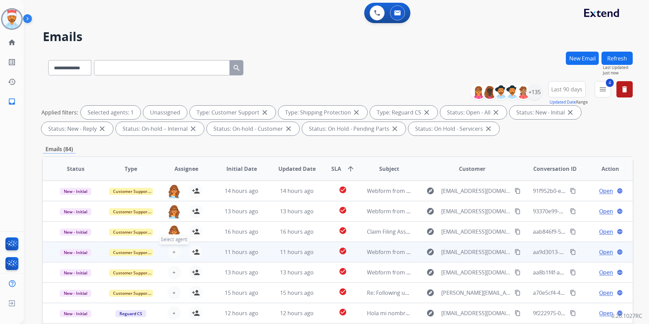
click at [170, 256] on button "+ Select agent" at bounding box center [174, 252] width 14 height 14
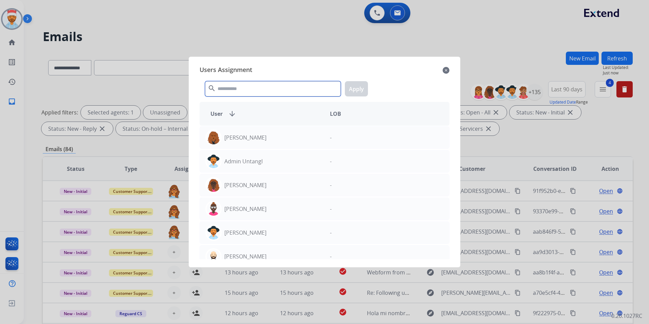
click at [258, 89] on input "text" at bounding box center [273, 88] width 136 height 15
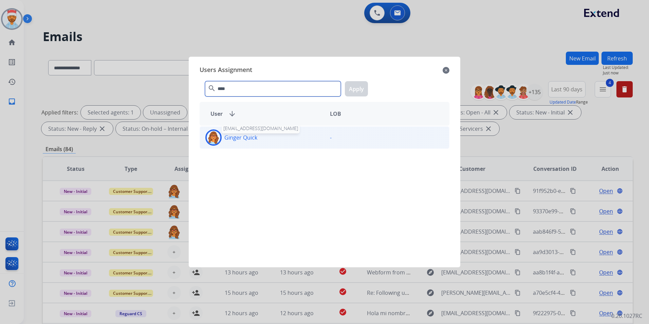
type input "****"
click at [242, 139] on p "Ginger Quick" at bounding box center [240, 137] width 33 height 8
click at [360, 85] on button "Apply" at bounding box center [356, 88] width 23 height 15
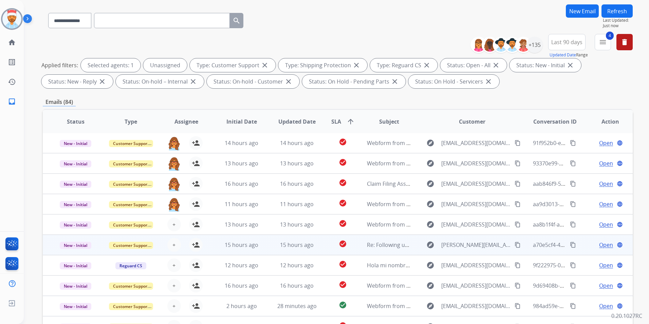
scroll to position [68, 0]
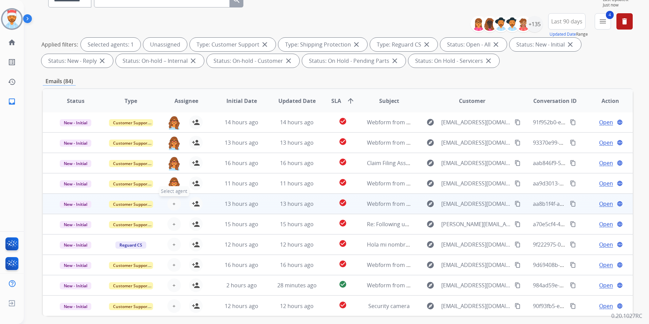
click at [174, 206] on span "+" at bounding box center [174, 204] width 3 height 8
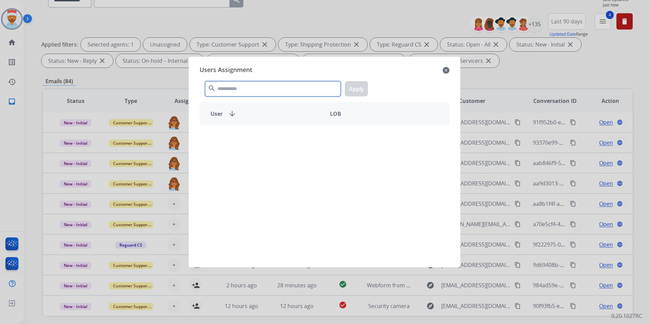
click at [246, 92] on input "text" at bounding box center [273, 88] width 136 height 15
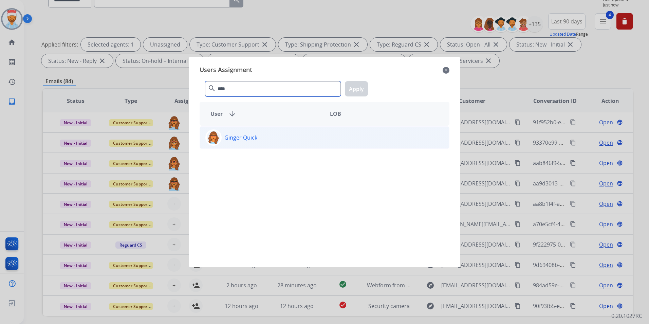
type input "****"
click at [255, 143] on div "Ginger Quick" at bounding box center [262, 137] width 125 height 16
drag, startPoint x: 359, startPoint y: 93, endPoint x: 316, endPoint y: 138, distance: 62.2
click at [359, 93] on button "Apply" at bounding box center [356, 88] width 23 height 15
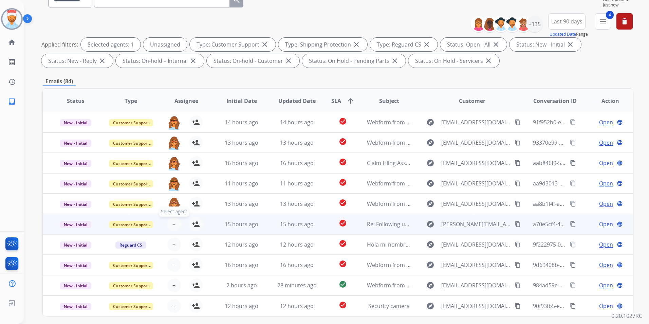
click at [172, 228] on button "+ Select agent" at bounding box center [174, 224] width 14 height 14
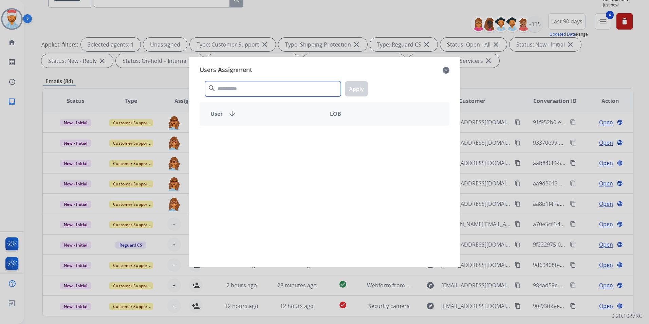
click at [242, 90] on input "text" at bounding box center [273, 88] width 136 height 15
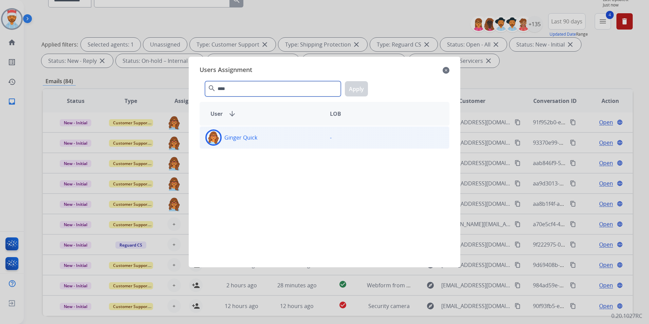
type input "****"
click at [252, 136] on p "Ginger Quick" at bounding box center [240, 137] width 33 height 8
drag, startPoint x: 252, startPoint y: 136, endPoint x: 361, endPoint y: 89, distance: 119.4
click at [361, 89] on button "Apply" at bounding box center [356, 88] width 23 height 15
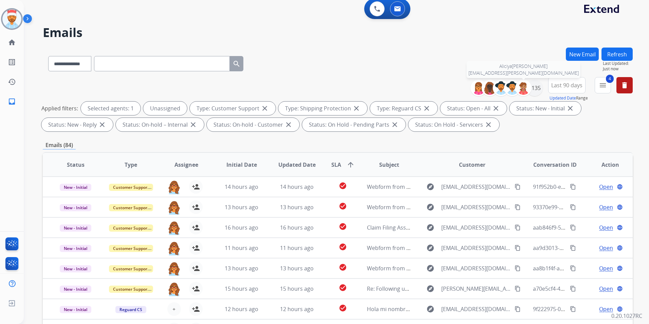
scroll to position [0, 0]
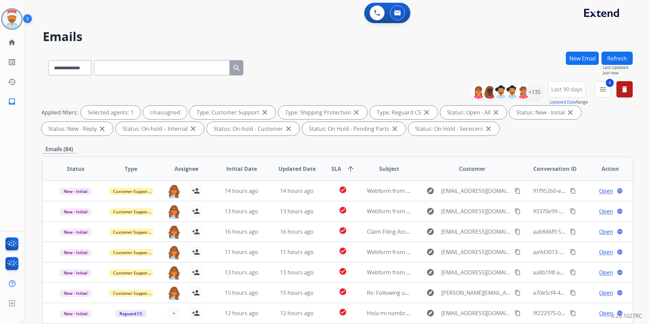
click at [612, 60] on button "Refresh" at bounding box center [617, 58] width 31 height 13
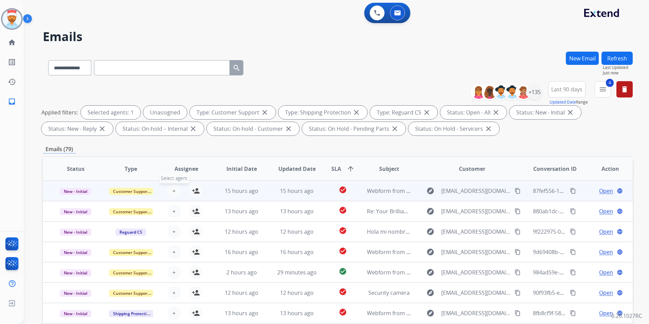
click at [174, 193] on span "+" at bounding box center [174, 191] width 3 height 8
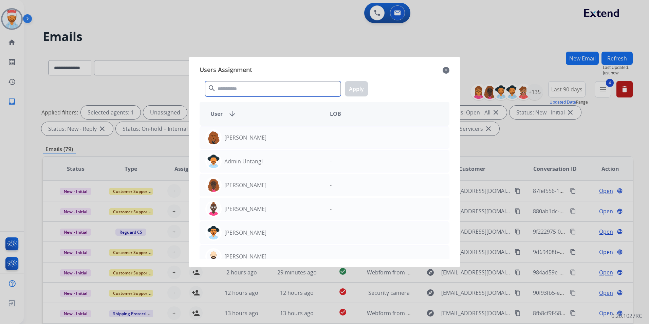
click at [233, 93] on input "text" at bounding box center [273, 88] width 136 height 15
click at [237, 90] on input "text" at bounding box center [273, 88] width 136 height 15
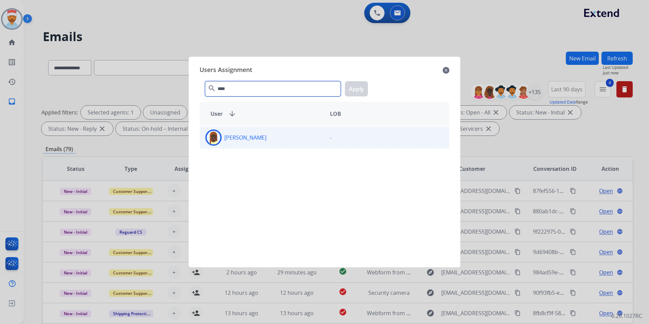
type input "****"
click at [243, 138] on p "Nakashima Hasan" at bounding box center [245, 137] width 42 height 8
click at [356, 89] on button "Apply" at bounding box center [356, 88] width 23 height 15
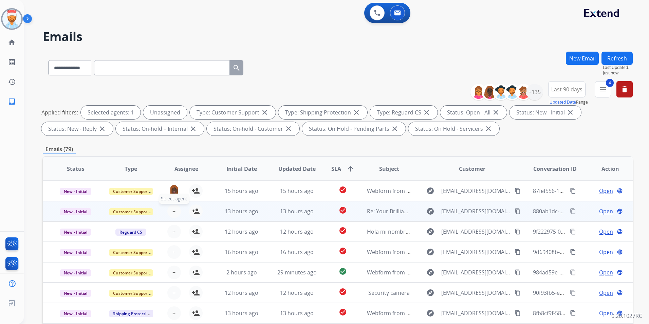
click at [169, 211] on button "+ Select agent" at bounding box center [174, 211] width 14 height 14
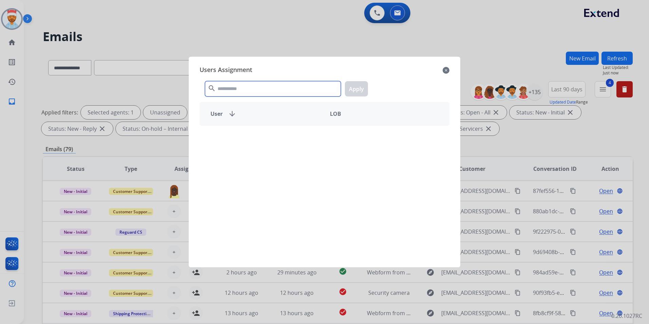
click at [236, 92] on input "text" at bounding box center [273, 88] width 136 height 15
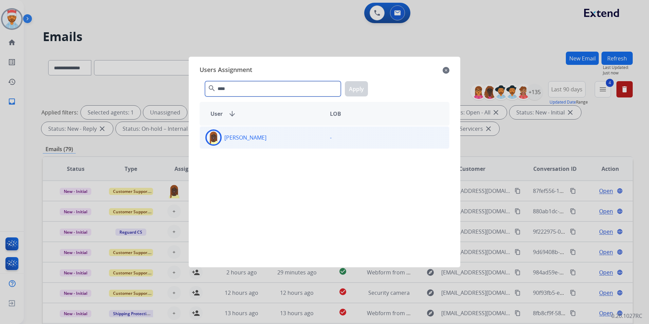
type input "****"
click at [259, 138] on p "Nakashima Hasan" at bounding box center [245, 137] width 42 height 8
click at [356, 90] on button "Apply" at bounding box center [356, 88] width 23 height 15
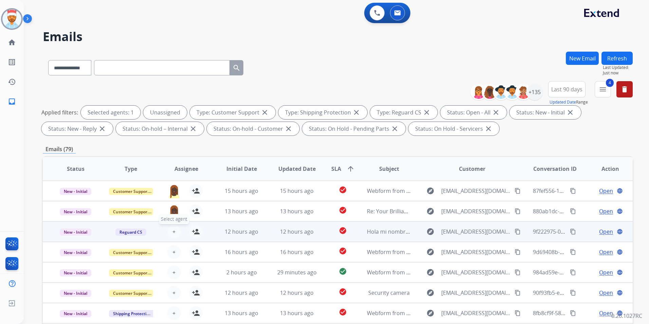
click at [170, 232] on button "+ Select agent" at bounding box center [174, 232] width 14 height 14
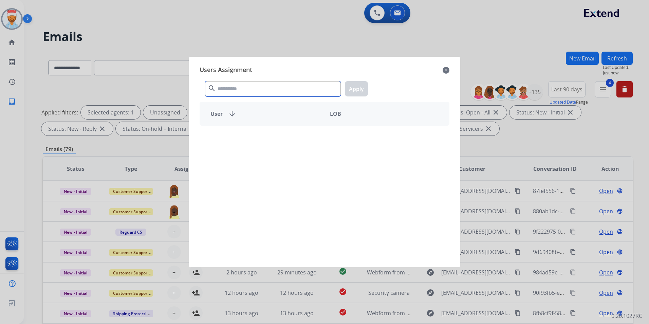
click at [252, 92] on input "text" at bounding box center [273, 88] width 136 height 15
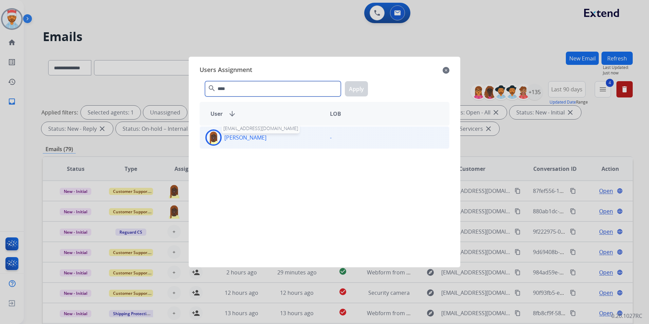
type input "****"
click at [264, 137] on p "Nakashima Hasan" at bounding box center [245, 137] width 42 height 8
click at [349, 91] on button "Apply" at bounding box center [356, 88] width 23 height 15
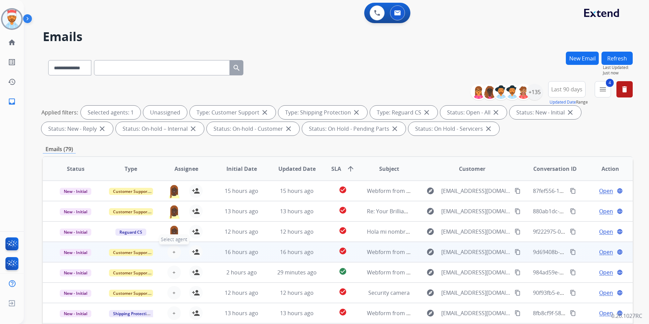
click at [171, 248] on button "+ Select agent" at bounding box center [174, 252] width 14 height 14
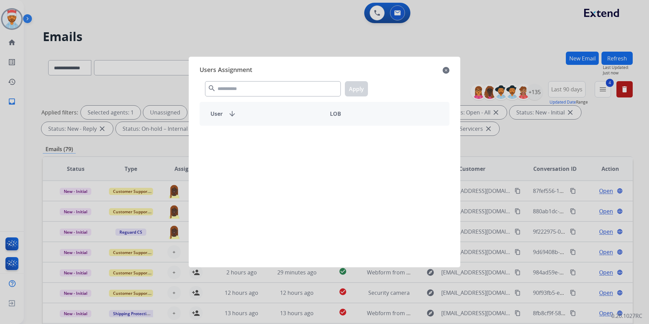
drag, startPoint x: 242, startPoint y: 79, endPoint x: 244, endPoint y: 87, distance: 8.6
click at [243, 79] on div "search Apply" at bounding box center [325, 87] width 250 height 23
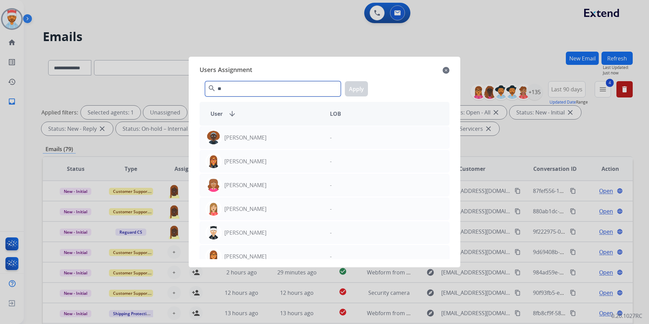
click at [254, 88] on input "**" at bounding box center [273, 88] width 136 height 15
type input "*"
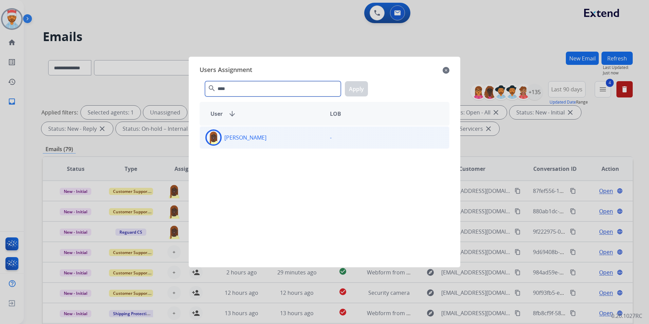
type input "****"
click at [249, 133] on div "Nakashima Hasan" at bounding box center [262, 137] width 125 height 16
click at [350, 87] on button "Apply" at bounding box center [356, 88] width 23 height 15
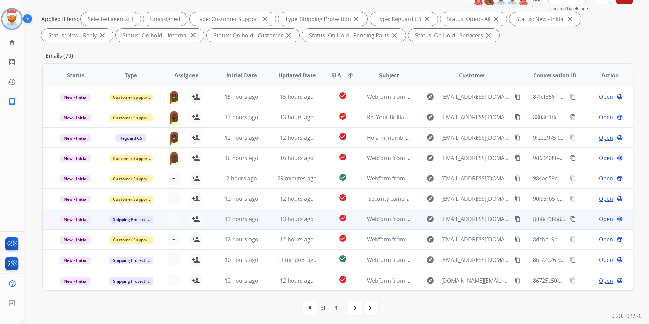
scroll to position [95, 0]
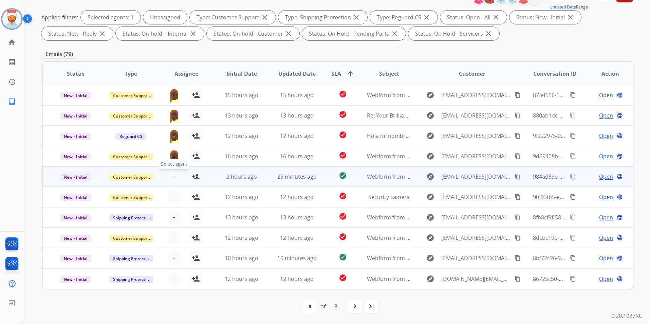
click at [168, 179] on button "+ Select agent" at bounding box center [174, 177] width 14 height 14
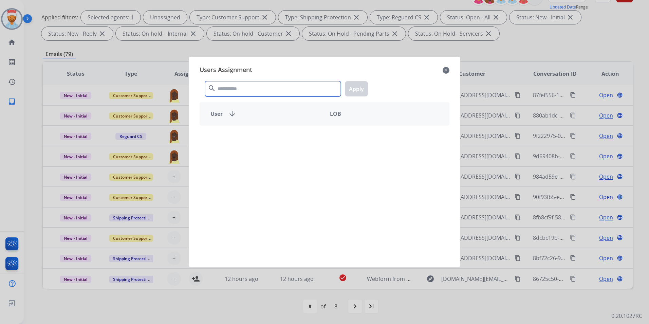
click at [232, 89] on input "text" at bounding box center [273, 88] width 136 height 15
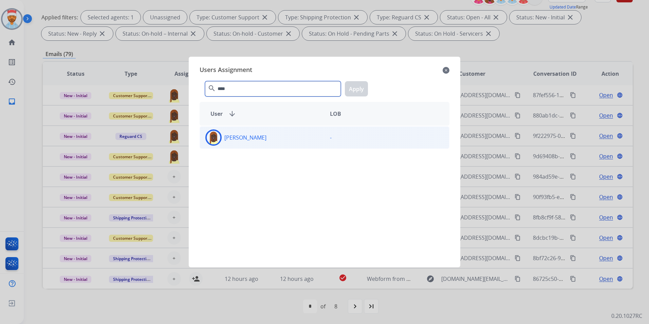
type input "****"
click at [251, 147] on div "Nakashima Hasan -" at bounding box center [325, 137] width 250 height 22
drag, startPoint x: 362, startPoint y: 90, endPoint x: 358, endPoint y: 91, distance: 4.8
click at [362, 90] on button "Apply" at bounding box center [356, 88] width 23 height 15
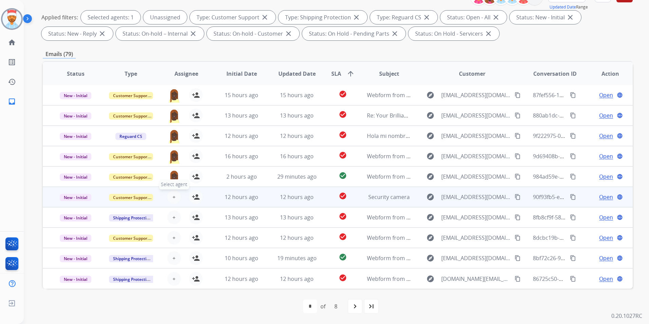
click at [175, 197] on button "+ Select agent" at bounding box center [174, 197] width 14 height 14
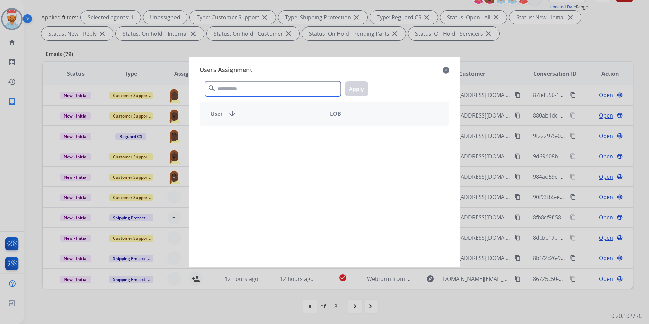
click at [239, 93] on input "text" at bounding box center [273, 88] width 136 height 15
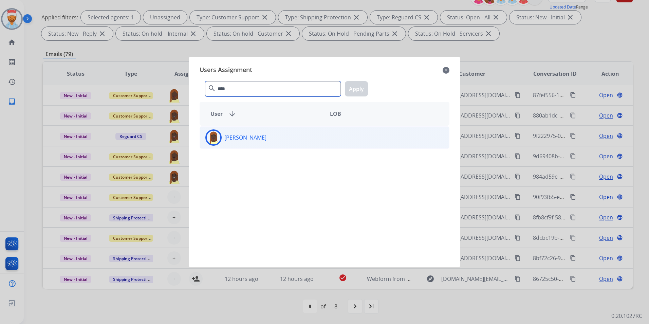
type input "****"
click at [257, 135] on p "Nakashima Hasan" at bounding box center [245, 137] width 42 height 8
click at [365, 85] on button "Apply" at bounding box center [356, 88] width 23 height 15
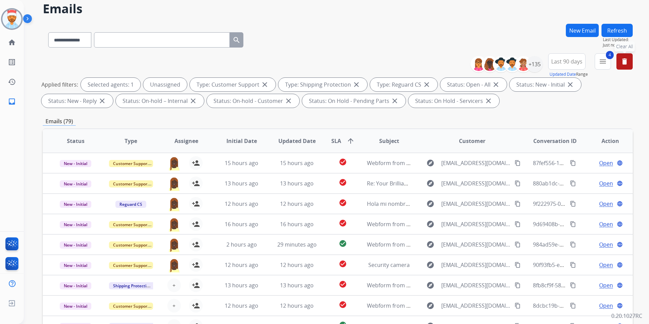
scroll to position [27, 0]
click at [623, 31] on button "Refresh" at bounding box center [617, 30] width 31 height 13
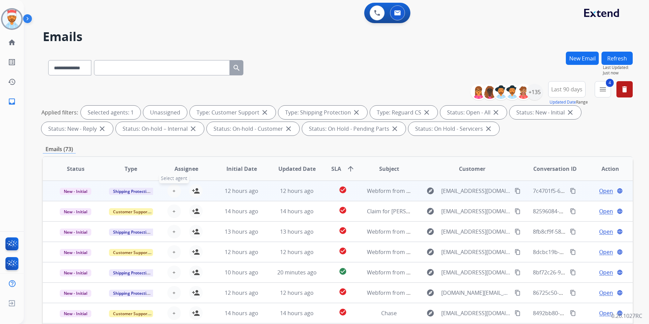
click at [171, 191] on button "+ Select agent" at bounding box center [174, 191] width 14 height 14
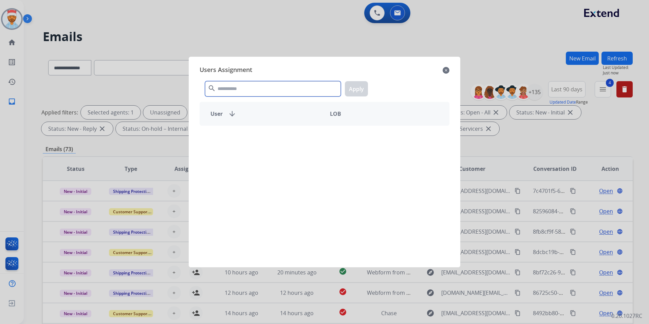
drag, startPoint x: 240, startPoint y: 93, endPoint x: 242, endPoint y: 96, distance: 3.9
click at [240, 93] on input "text" at bounding box center [273, 88] width 136 height 15
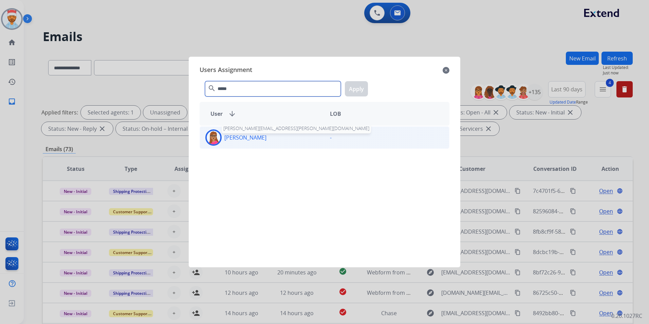
type input "*****"
click at [246, 137] on p "Latisha Williams" at bounding box center [245, 137] width 42 height 8
click at [365, 89] on button "Apply" at bounding box center [356, 88] width 23 height 15
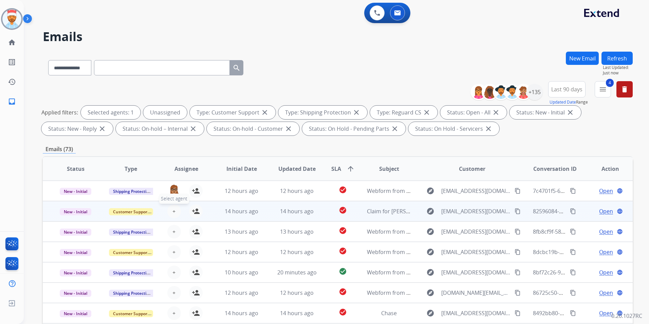
click at [173, 213] on span "+" at bounding box center [174, 211] width 3 height 8
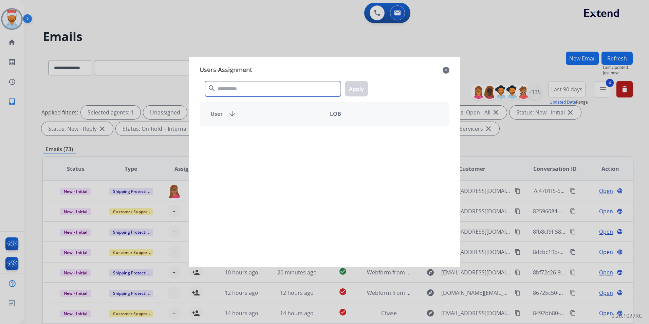
click at [256, 92] on input "text" at bounding box center [273, 88] width 136 height 15
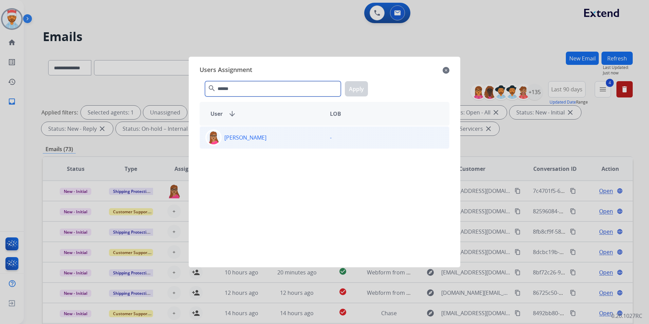
type input "******"
click at [246, 137] on p "Latisha Williams" at bounding box center [245, 137] width 42 height 8
drag, startPoint x: 363, startPoint y: 89, endPoint x: 353, endPoint y: 100, distance: 15.4
click at [363, 89] on button "Apply" at bounding box center [356, 88] width 23 height 15
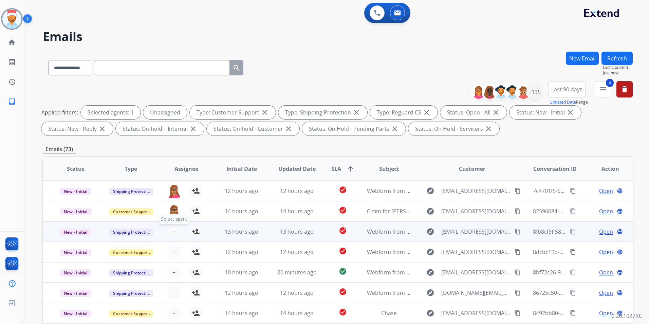
click at [171, 233] on button "+ Select agent" at bounding box center [174, 232] width 14 height 14
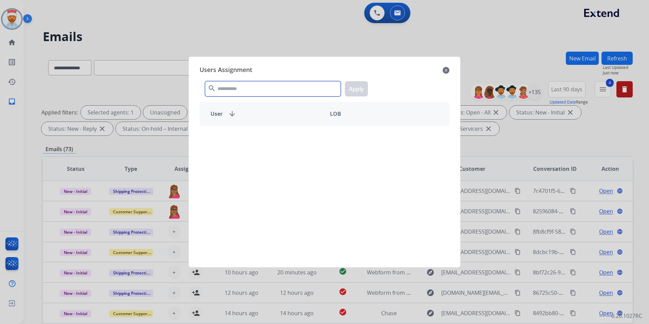
click at [253, 95] on input "text" at bounding box center [273, 88] width 136 height 15
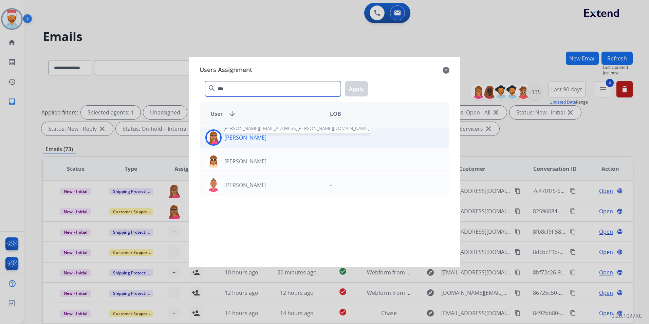
type input "***"
drag, startPoint x: 243, startPoint y: 140, endPoint x: 247, endPoint y: 147, distance: 8.7
click at [243, 140] on p "Latisha Williams" at bounding box center [245, 137] width 42 height 8
click at [357, 91] on button "Apply" at bounding box center [356, 88] width 23 height 15
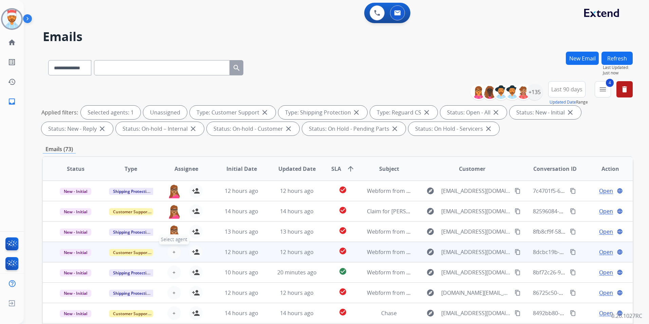
click at [176, 250] on button "+ Select agent" at bounding box center [174, 252] width 14 height 14
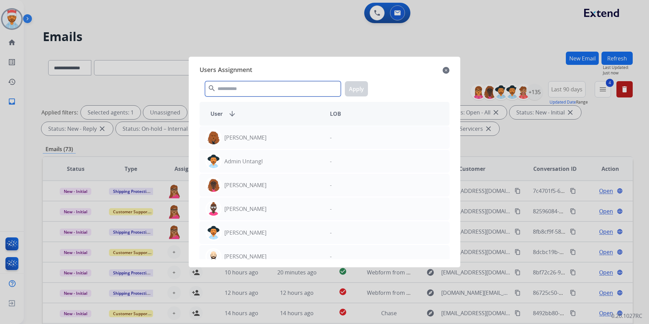
click at [263, 94] on input "text" at bounding box center [273, 88] width 136 height 15
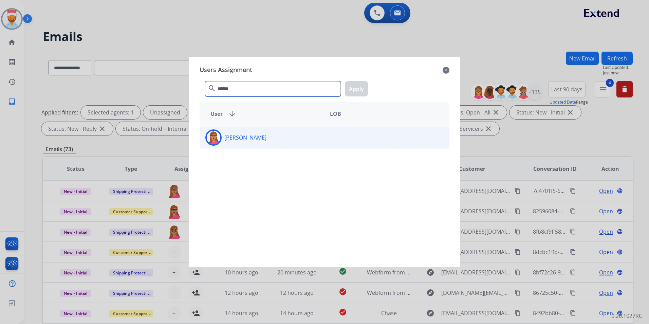
type input "******"
click at [277, 139] on div "Latisha Williams" at bounding box center [262, 137] width 125 height 16
click at [356, 84] on button "Apply" at bounding box center [356, 88] width 23 height 15
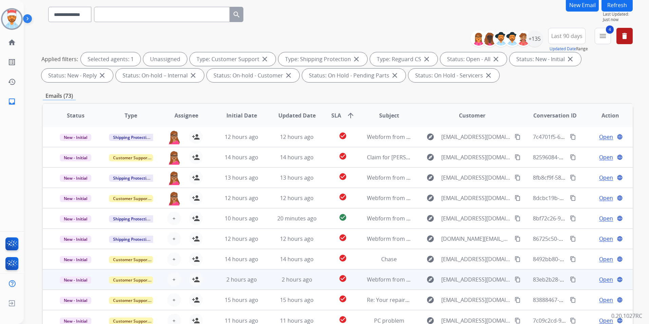
scroll to position [68, 0]
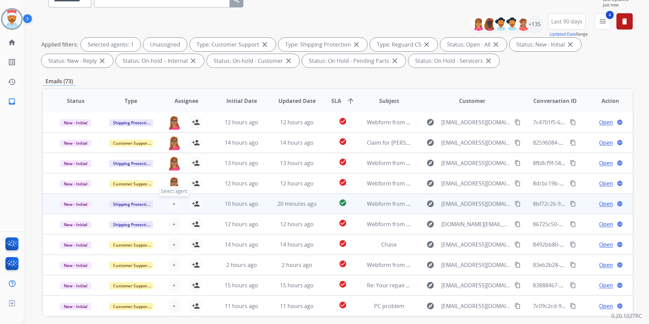
click at [173, 205] on span "+" at bounding box center [174, 204] width 3 height 8
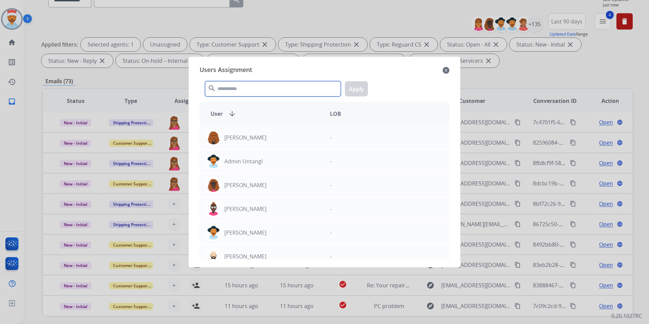
click at [246, 91] on input "text" at bounding box center [273, 88] width 136 height 15
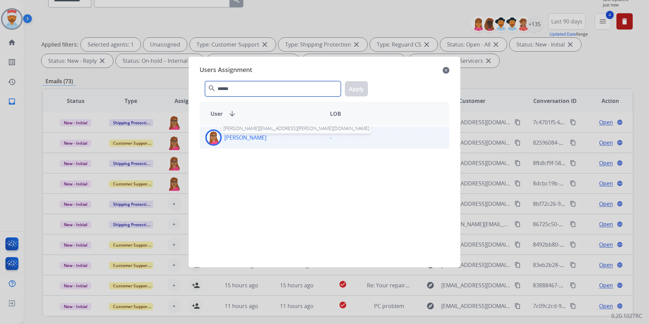
type input "******"
click at [248, 136] on p "Latisha Williams" at bounding box center [245, 137] width 42 height 8
click at [352, 89] on button "Apply" at bounding box center [356, 88] width 23 height 15
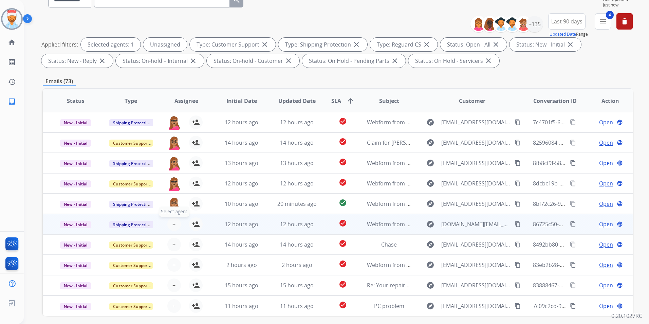
click at [175, 224] on button "+ Select agent" at bounding box center [174, 224] width 14 height 14
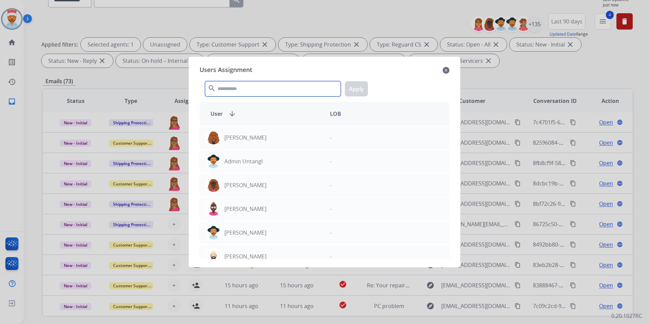
click at [279, 90] on input "text" at bounding box center [273, 88] width 136 height 15
type input "*"
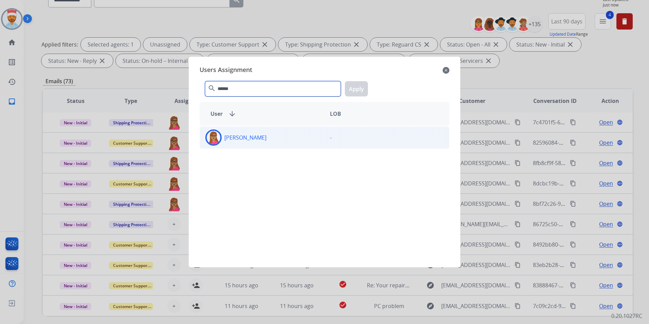
type input "******"
click at [244, 138] on p "Latisha Williams" at bounding box center [245, 137] width 42 height 8
click at [363, 86] on button "Apply" at bounding box center [356, 88] width 23 height 15
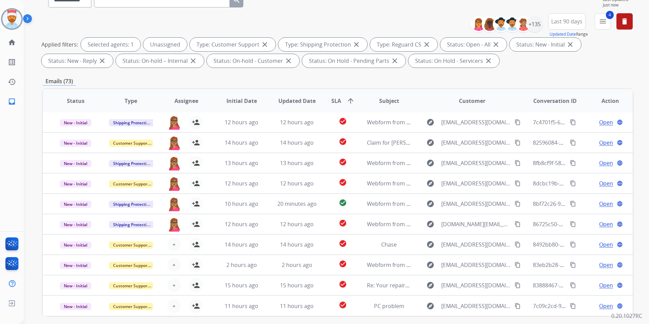
drag, startPoint x: 559, startPoint y: 66, endPoint x: 549, endPoint y: 73, distance: 12.1
click at [559, 67] on div "Applied filters: Selected agents: 1 Unassigned Type: Customer Support close Typ…" at bounding box center [336, 53] width 590 height 30
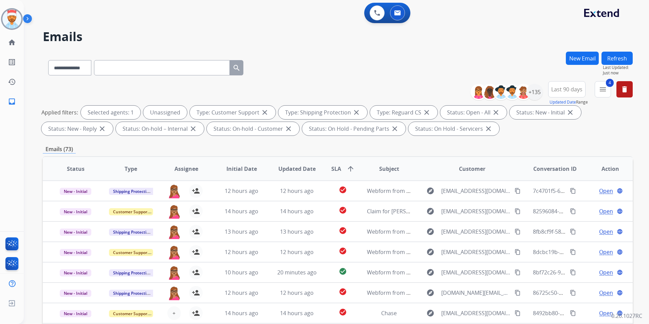
scroll to position [1, 0]
click at [617, 58] on button "Refresh" at bounding box center [617, 58] width 31 height 13
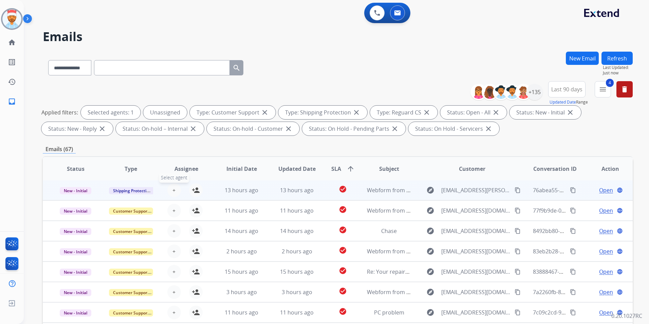
click at [171, 192] on button "+ Select agent" at bounding box center [174, 190] width 14 height 14
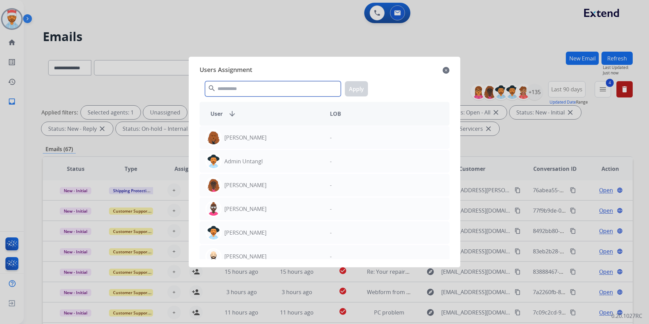
click at [239, 90] on input "text" at bounding box center [273, 88] width 136 height 15
type input "*"
click at [446, 71] on mat-icon "close" at bounding box center [446, 70] width 7 height 8
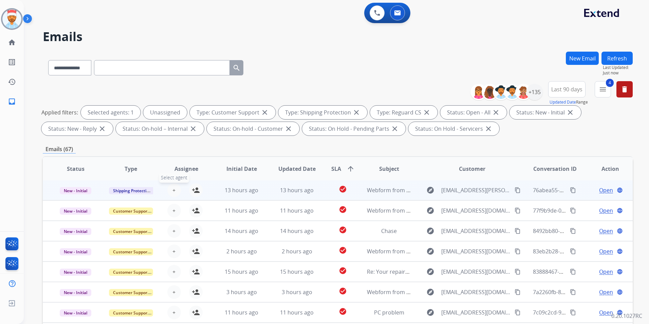
click at [174, 190] on span "+" at bounding box center [174, 190] width 3 height 8
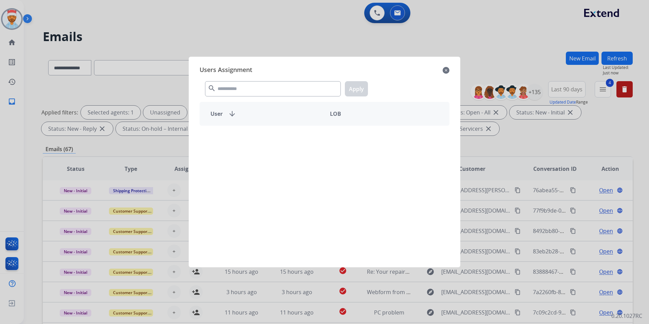
click at [235, 80] on div "search Apply" at bounding box center [325, 87] width 250 height 23
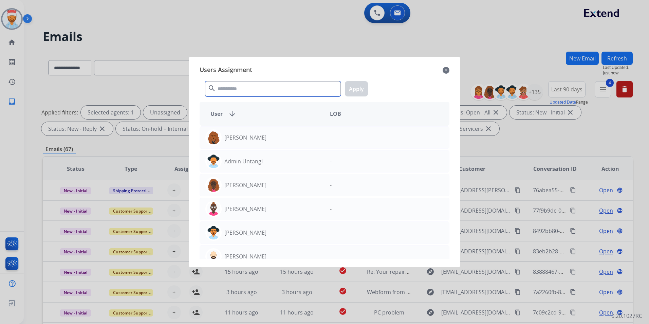
click at [237, 89] on input "text" at bounding box center [273, 88] width 136 height 15
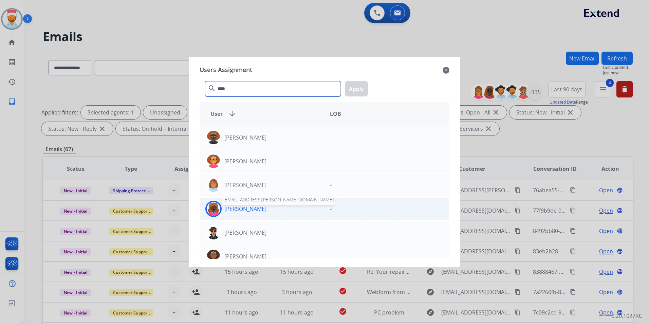
type input "****"
drag, startPoint x: 253, startPoint y: 211, endPoint x: 251, endPoint y: 205, distance: 5.8
click at [252, 211] on p "Jazmine Thomas" at bounding box center [245, 209] width 42 height 8
click at [353, 89] on button "Apply" at bounding box center [356, 88] width 23 height 15
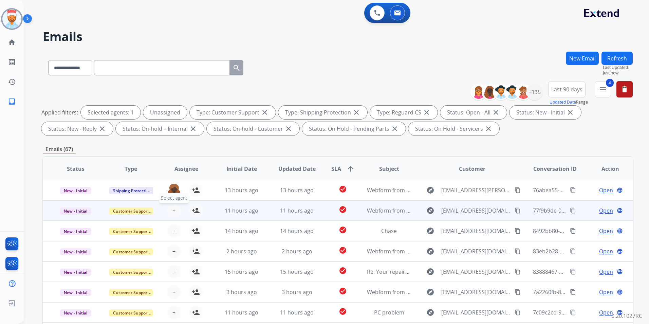
click at [174, 209] on span "+" at bounding box center [174, 210] width 3 height 8
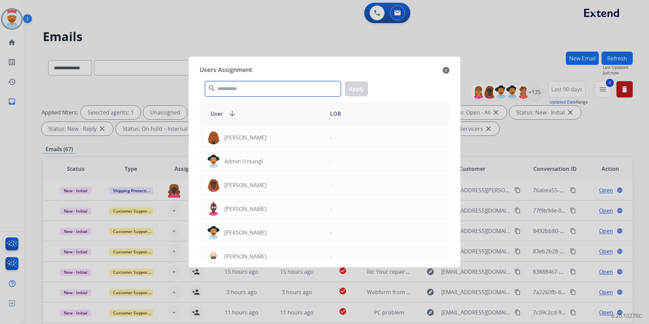
click at [236, 90] on input "text" at bounding box center [273, 88] width 136 height 15
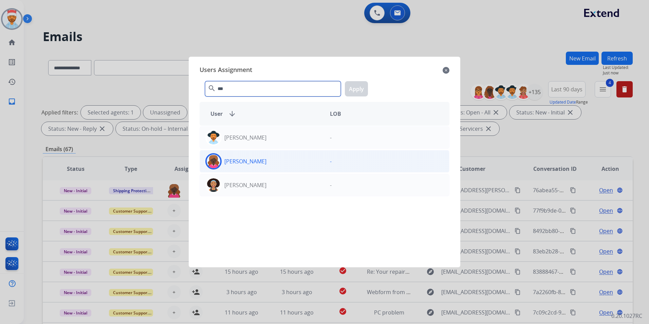
type input "***"
click at [213, 162] on img at bounding box center [214, 162] width 14 height 14
click at [355, 84] on button "Apply" at bounding box center [356, 88] width 23 height 15
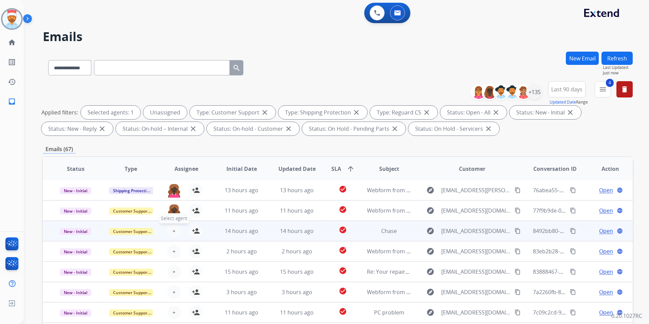
click at [171, 235] on button "+ Select agent" at bounding box center [174, 231] width 14 height 14
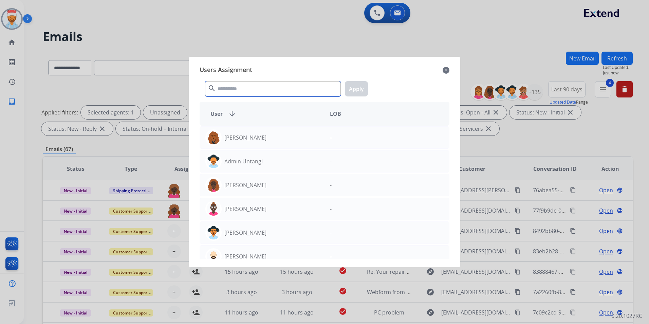
click at [252, 91] on input "text" at bounding box center [273, 88] width 136 height 15
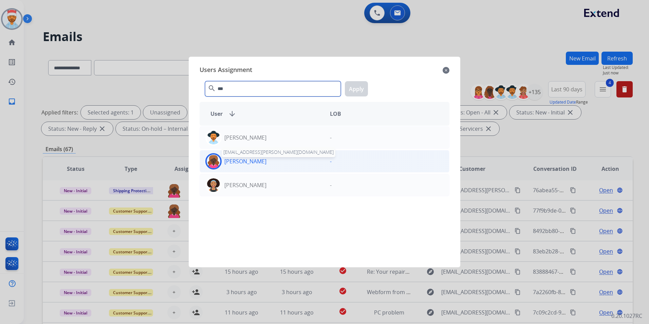
type input "***"
click at [232, 161] on p "Jazmine Thomas" at bounding box center [245, 161] width 42 height 8
click at [360, 85] on button "Apply" at bounding box center [356, 88] width 23 height 15
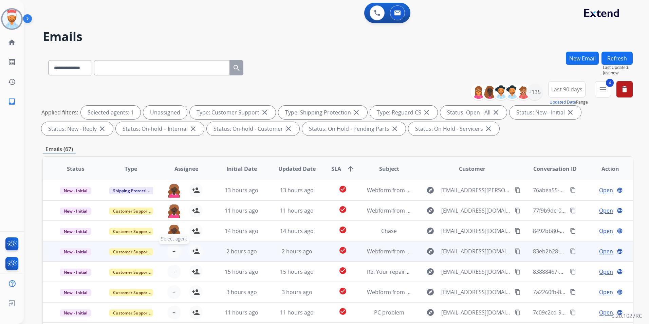
click at [174, 250] on span "+" at bounding box center [174, 251] width 3 height 8
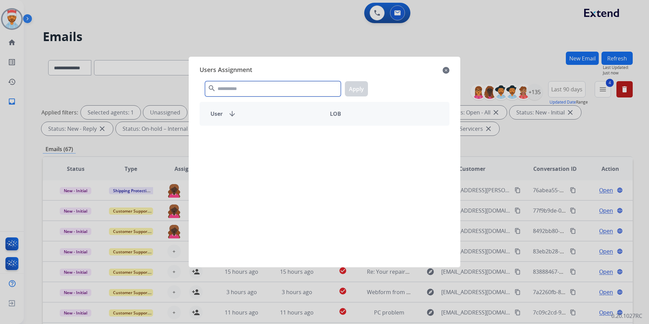
click at [253, 87] on input "text" at bounding box center [273, 88] width 136 height 15
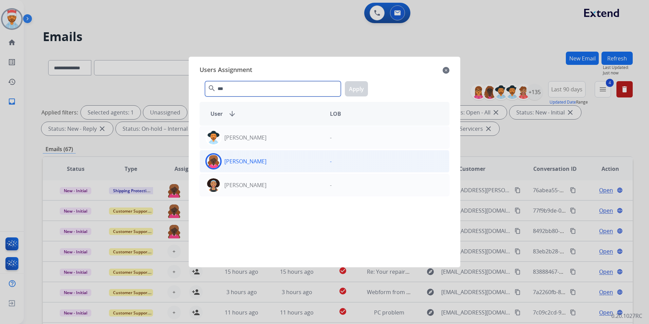
type input "***"
click at [233, 152] on div "Jazmine Thomas -" at bounding box center [325, 161] width 250 height 22
click at [357, 83] on button "Apply" at bounding box center [356, 88] width 23 height 15
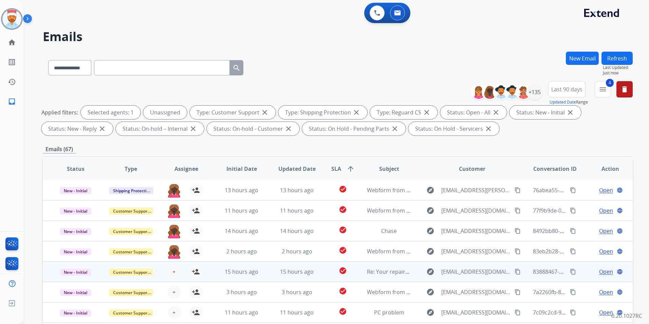
scroll to position [68, 0]
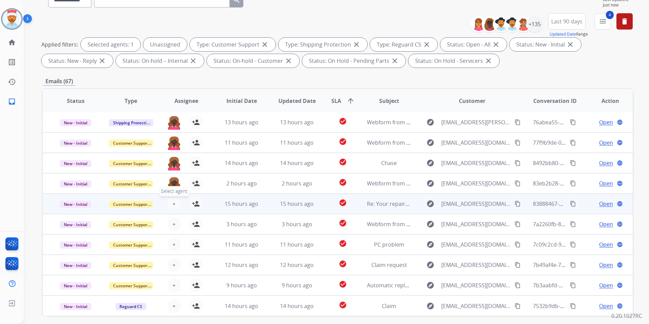
click at [173, 205] on span "+" at bounding box center [174, 204] width 3 height 8
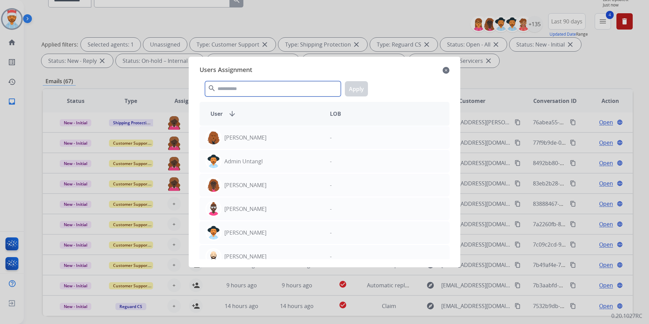
click at [238, 91] on input "text" at bounding box center [273, 88] width 136 height 15
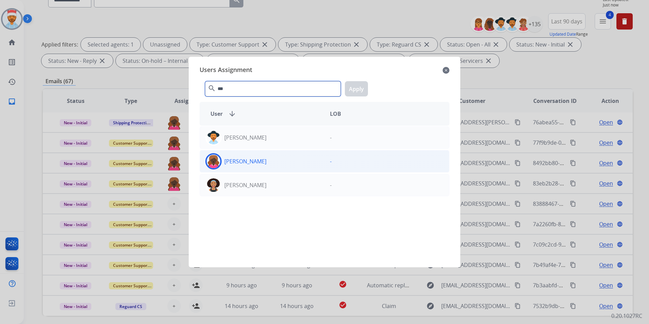
type input "***"
click at [235, 167] on div "Jazmine Thomas" at bounding box center [262, 161] width 125 height 16
drag, startPoint x: 362, startPoint y: 87, endPoint x: 353, endPoint y: 101, distance: 17.1
click at [363, 87] on button "Apply" at bounding box center [356, 88] width 23 height 15
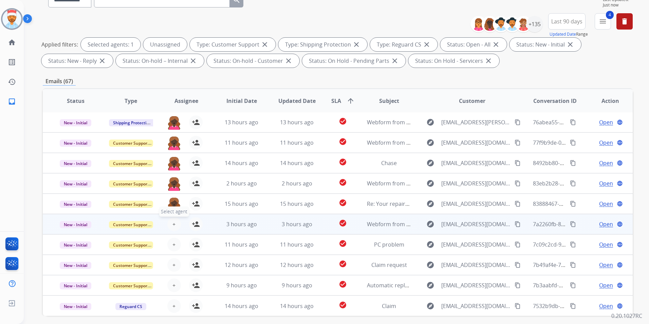
click at [170, 226] on button "+ Select agent" at bounding box center [174, 224] width 14 height 14
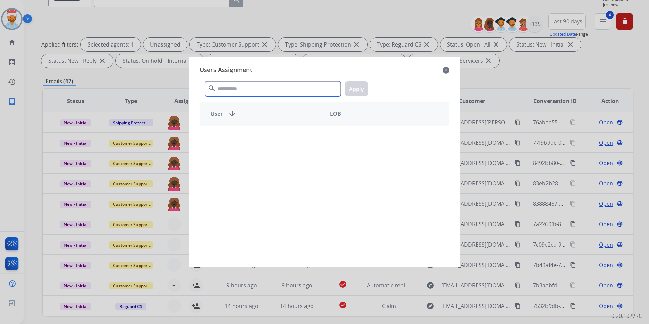
click at [259, 91] on input "text" at bounding box center [273, 88] width 136 height 15
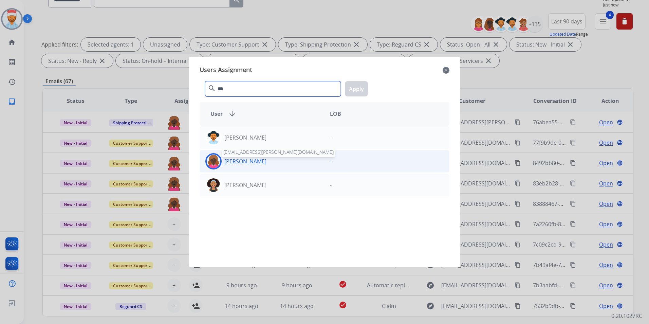
type input "***"
click at [248, 161] on p "Jazmine Thomas" at bounding box center [245, 161] width 42 height 8
click at [351, 81] on div "*** search Apply" at bounding box center [325, 87] width 250 height 23
click at [357, 85] on button "Apply" at bounding box center [356, 88] width 23 height 15
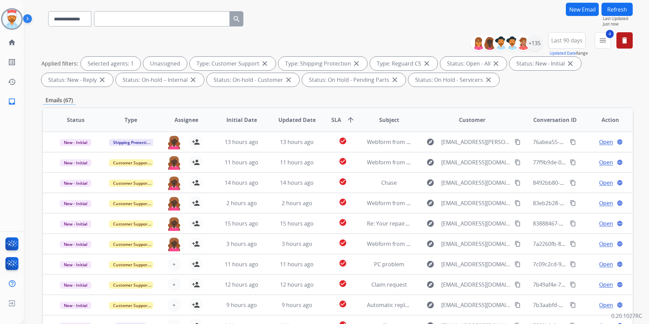
scroll to position [0, 0]
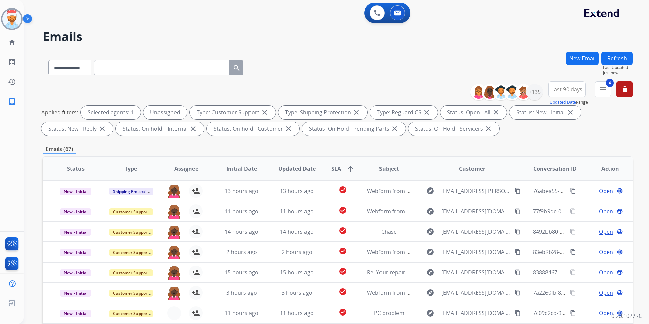
click at [619, 57] on button "Refresh" at bounding box center [617, 58] width 31 height 13
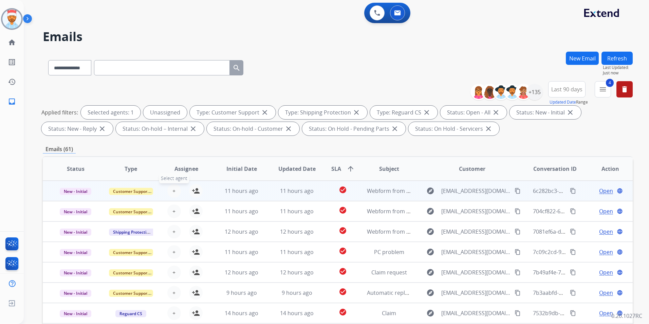
click at [173, 195] on span "+" at bounding box center [174, 191] width 3 height 8
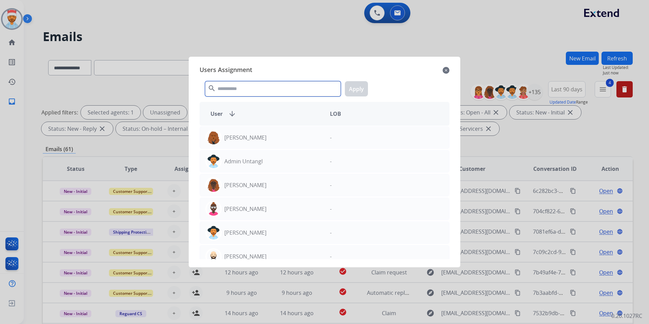
click at [252, 88] on input "text" at bounding box center [273, 88] width 136 height 15
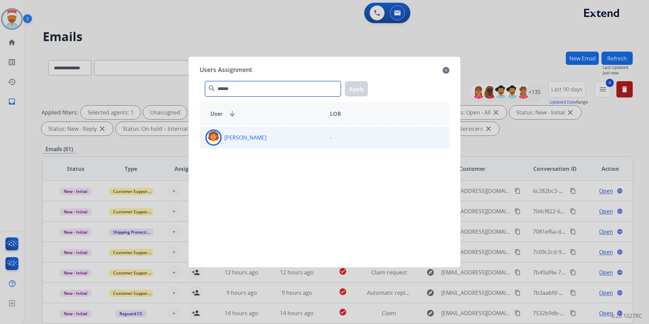
type input "******"
click at [237, 137] on p "Deidra Radford" at bounding box center [245, 137] width 42 height 8
click at [356, 94] on button "Apply" at bounding box center [356, 88] width 23 height 15
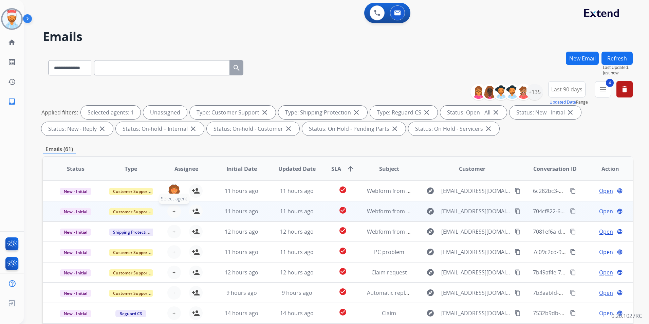
click at [171, 215] on button "+ Select agent" at bounding box center [174, 211] width 14 height 14
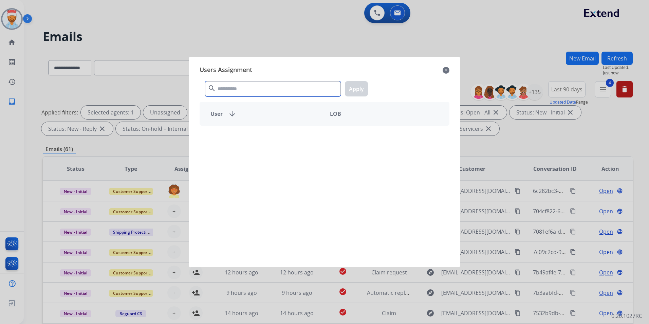
click at [265, 92] on input "text" at bounding box center [273, 88] width 136 height 15
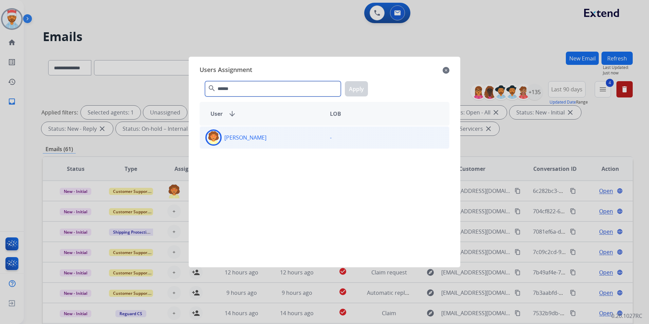
type input "******"
click at [237, 141] on p "Deidra Radford" at bounding box center [245, 137] width 42 height 8
click at [353, 85] on button "Apply" at bounding box center [356, 88] width 23 height 15
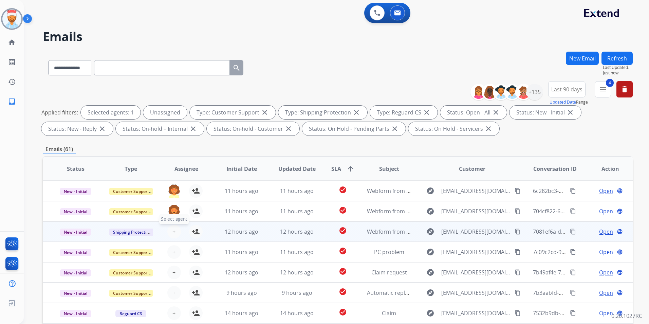
click at [171, 234] on button "+ Select agent" at bounding box center [174, 232] width 14 height 14
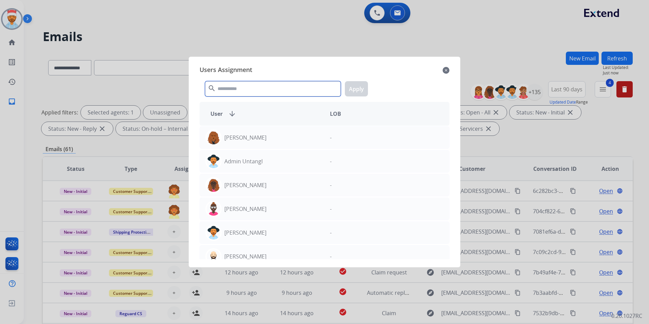
click at [264, 87] on input "text" at bounding box center [273, 88] width 136 height 15
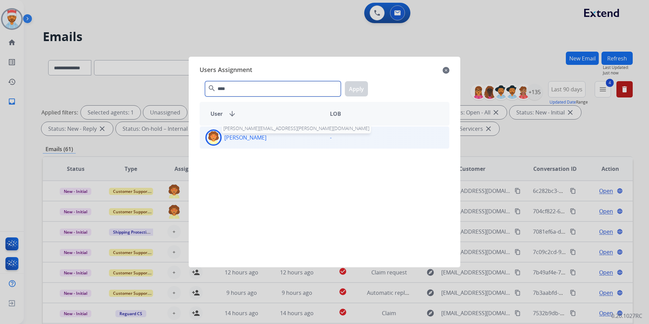
type input "****"
click at [256, 136] on p "Deidra Radford" at bounding box center [245, 137] width 42 height 8
drag, startPoint x: 364, startPoint y: 88, endPoint x: 339, endPoint y: 124, distance: 43.7
click at [363, 88] on button "Apply" at bounding box center [356, 88] width 23 height 15
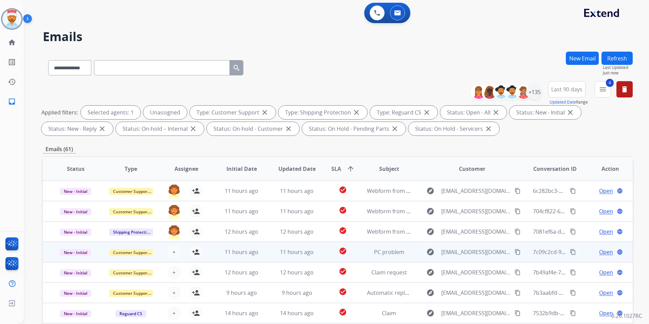
click at [176, 259] on div "+ Select agent person_add Assign to Me" at bounding box center [180, 251] width 55 height 19
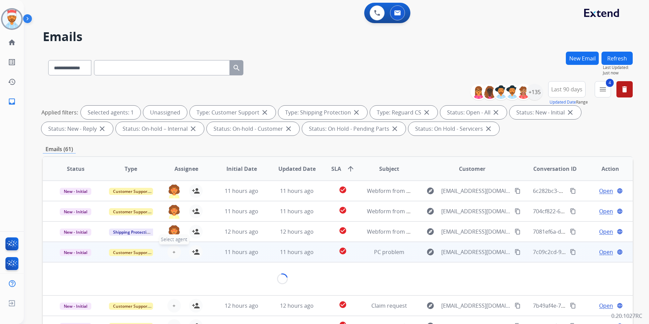
click at [174, 252] on span "+" at bounding box center [174, 252] width 3 height 8
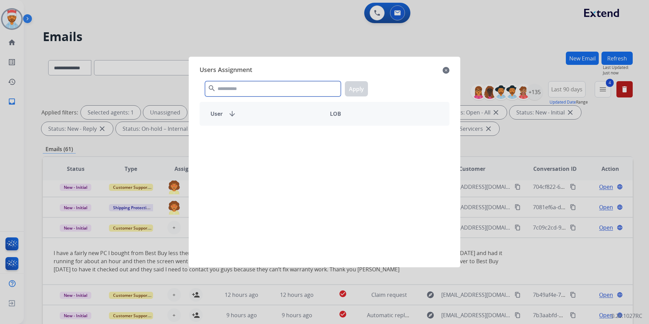
click at [269, 84] on input "text" at bounding box center [273, 88] width 136 height 15
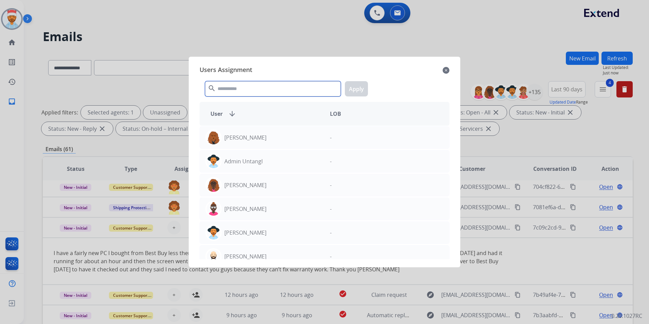
scroll to position [48, 0]
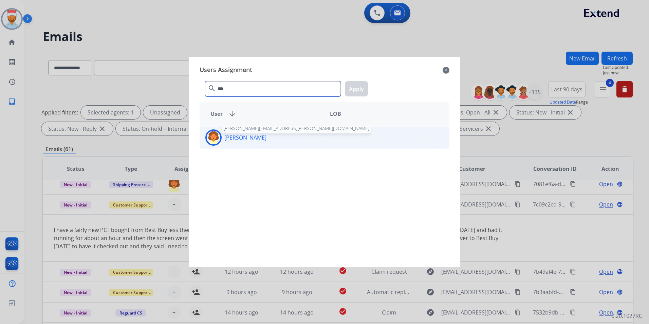
type input "***"
click at [254, 137] on p "Deidra Radford" at bounding box center [245, 137] width 42 height 8
click at [357, 90] on button "Apply" at bounding box center [356, 88] width 23 height 15
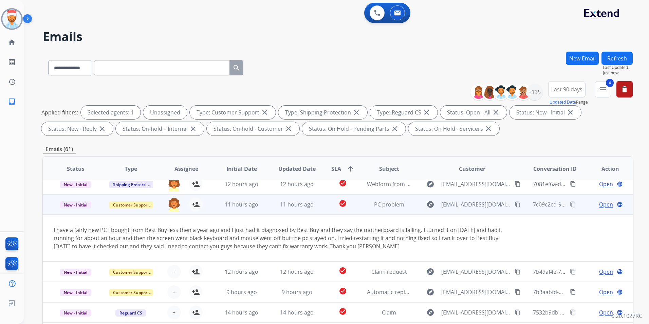
click at [214, 207] on td "11 hours ago" at bounding box center [236, 204] width 55 height 20
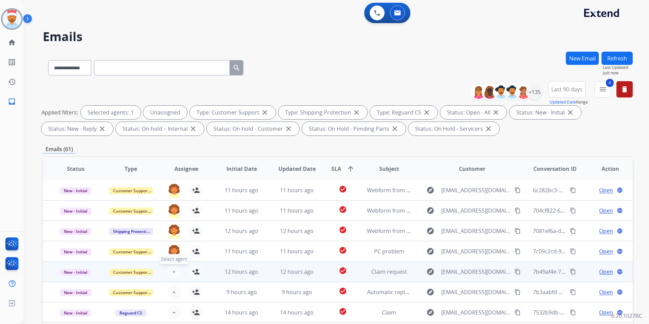
click at [174, 271] on span "+" at bounding box center [174, 272] width 3 height 8
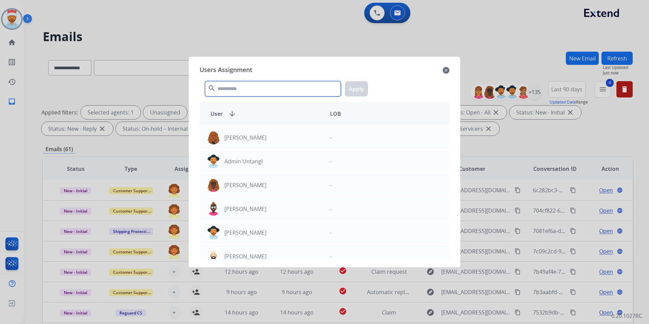
click at [239, 90] on input "text" at bounding box center [273, 88] width 136 height 15
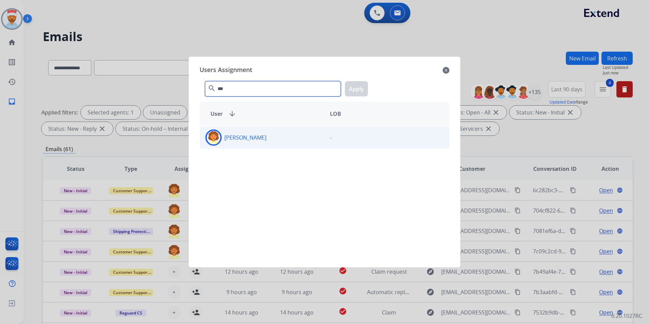
type input "***"
click at [250, 134] on p "Deidra Radford" at bounding box center [245, 137] width 42 height 8
click at [361, 87] on button "Apply" at bounding box center [356, 88] width 23 height 15
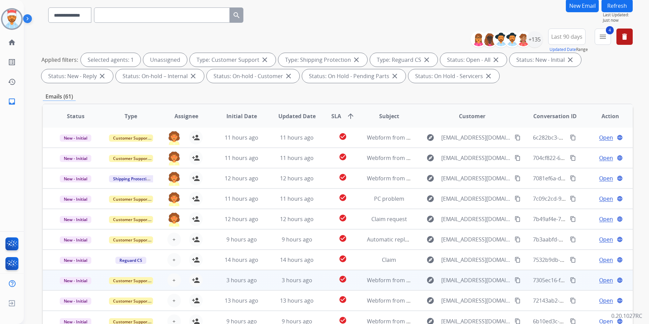
scroll to position [95, 0]
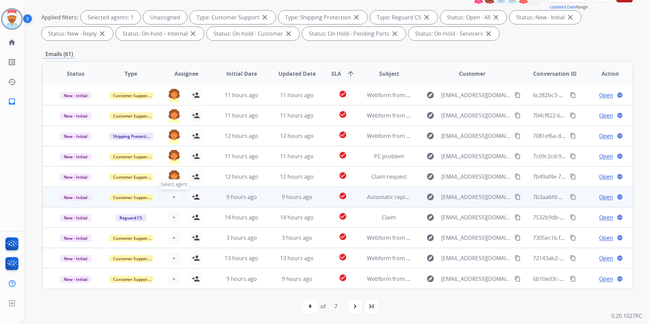
click at [173, 194] on span "+" at bounding box center [174, 197] width 3 height 8
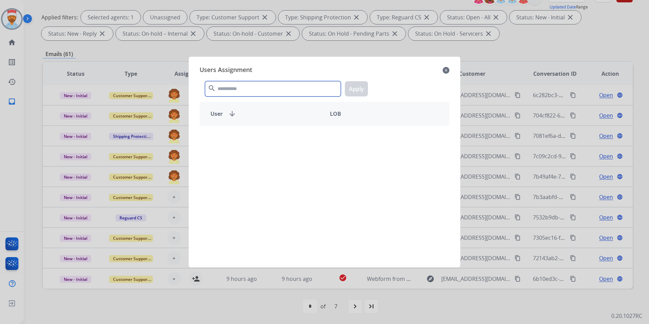
click at [230, 88] on input "text" at bounding box center [273, 88] width 136 height 15
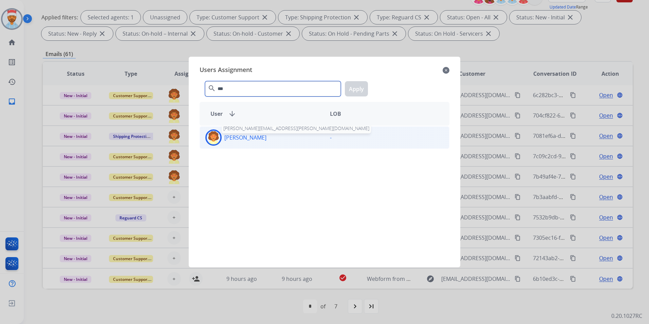
type input "***"
click at [234, 138] on p "Deidra Radford" at bounding box center [245, 137] width 42 height 8
click at [352, 93] on button "Apply" at bounding box center [356, 88] width 23 height 15
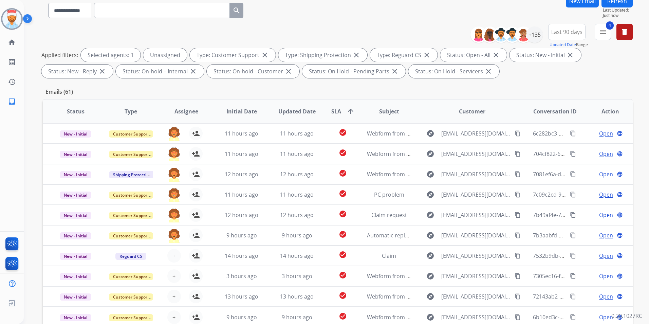
scroll to position [0, 0]
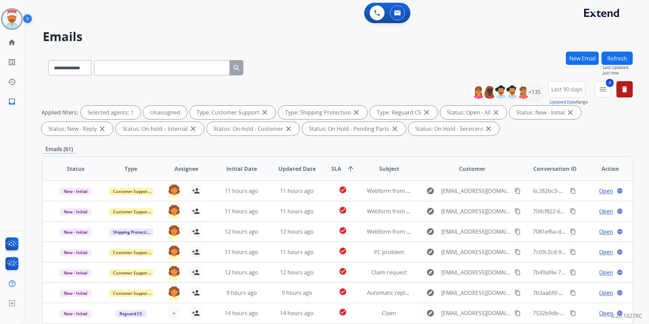
click at [620, 56] on button "Refresh" at bounding box center [617, 58] width 31 height 13
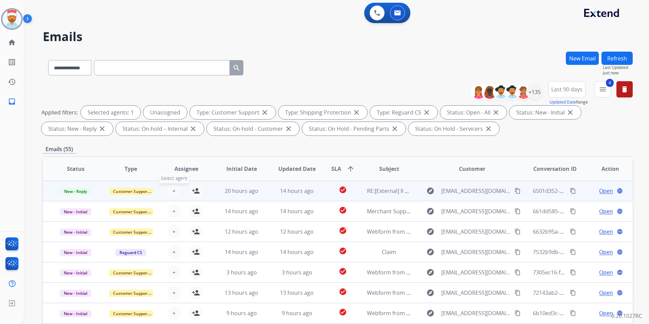
click at [175, 193] on button "+ Select agent" at bounding box center [174, 191] width 14 height 14
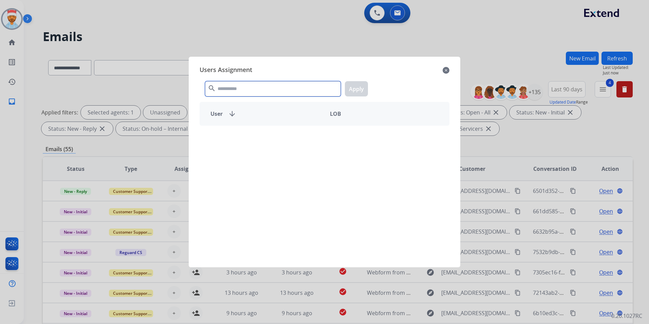
click at [267, 85] on input "text" at bounding box center [273, 88] width 136 height 15
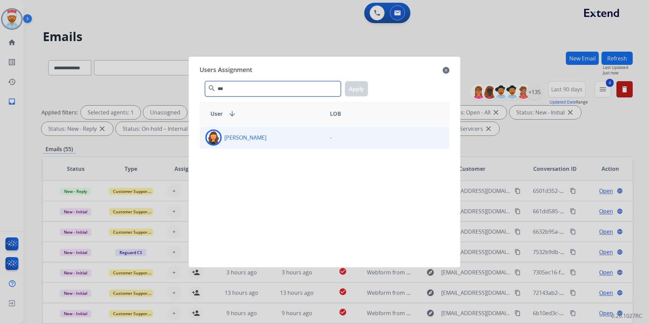
type input "***"
click at [263, 138] on div "Tabytha Garcia" at bounding box center [262, 137] width 125 height 16
click at [360, 87] on button "Apply" at bounding box center [356, 88] width 23 height 15
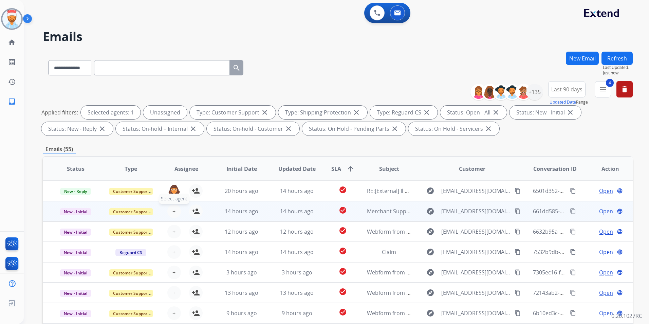
click at [170, 215] on button "+ Select agent" at bounding box center [174, 211] width 14 height 14
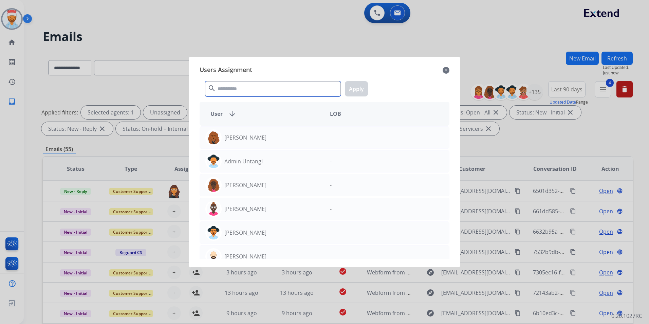
click at [253, 93] on input "text" at bounding box center [273, 88] width 136 height 15
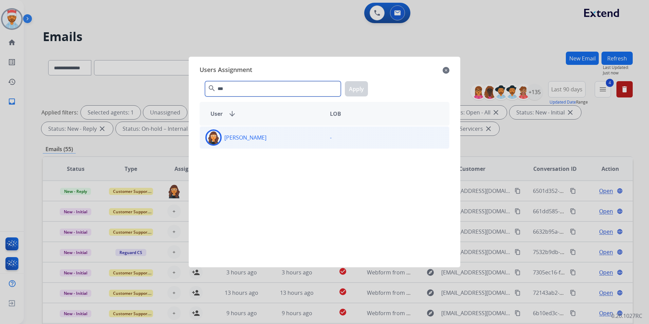
type input "***"
drag, startPoint x: 222, startPoint y: 141, endPoint x: 248, endPoint y: 141, distance: 25.1
click at [223, 141] on div "Tabytha Garcia" at bounding box center [262, 137] width 125 height 16
click at [360, 93] on button "Apply" at bounding box center [356, 88] width 23 height 15
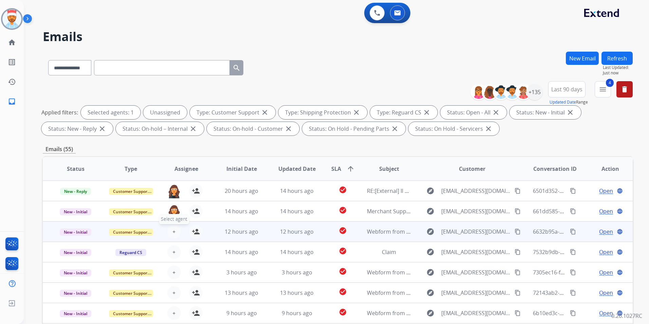
click at [168, 236] on button "+ Select agent" at bounding box center [174, 232] width 14 height 14
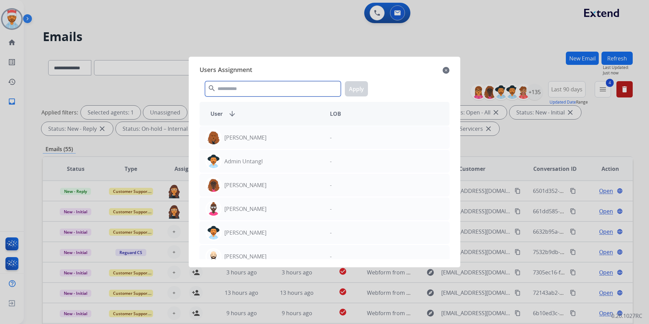
click at [257, 89] on input "text" at bounding box center [273, 88] width 136 height 15
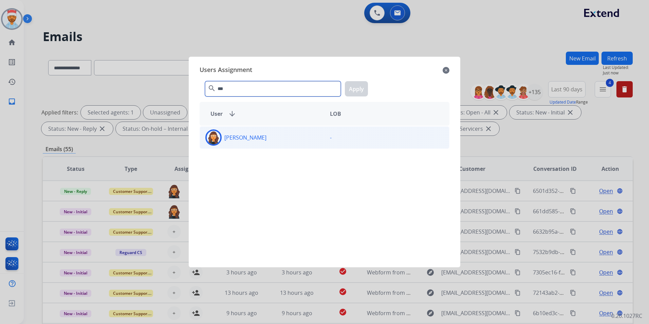
type input "***"
drag, startPoint x: 282, startPoint y: 137, endPoint x: 288, endPoint y: 135, distance: 5.9
click at [282, 137] on div "Tabytha Garcia" at bounding box center [262, 137] width 125 height 16
click at [354, 92] on button "Apply" at bounding box center [356, 88] width 23 height 15
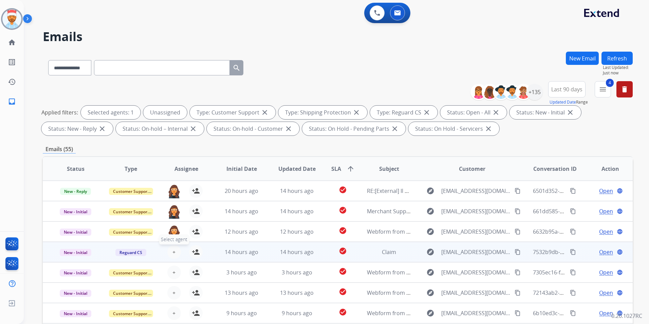
click at [176, 252] on button "+ Select agent" at bounding box center [174, 252] width 14 height 14
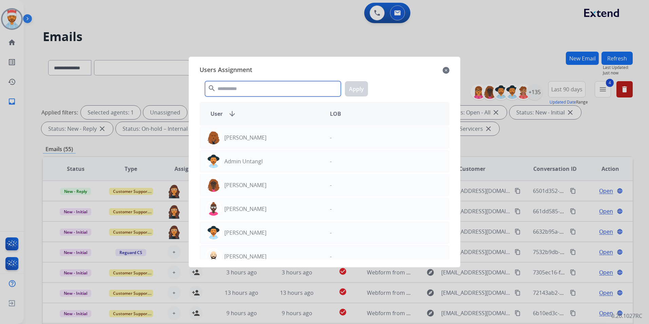
click at [264, 92] on input "text" at bounding box center [273, 88] width 136 height 15
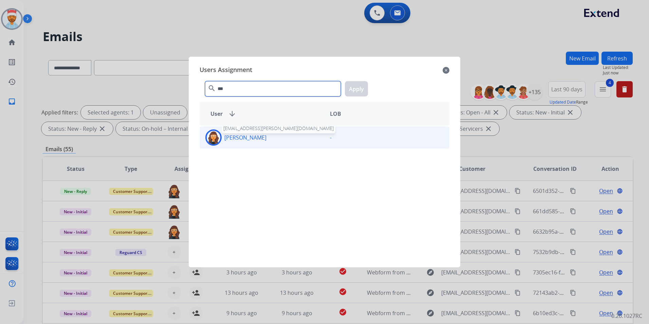
type input "***"
click at [241, 138] on p "Tabytha Garcia" at bounding box center [245, 137] width 42 height 8
drag, startPoint x: 359, startPoint y: 85, endPoint x: 347, endPoint y: 94, distance: 15.4
click at [358, 85] on button "Apply" at bounding box center [356, 88] width 23 height 15
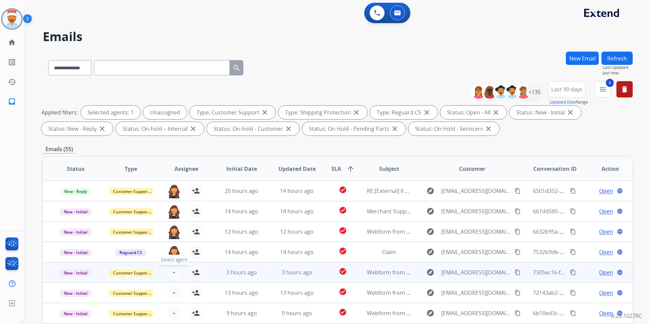
click at [173, 269] on span "+" at bounding box center [174, 272] width 3 height 8
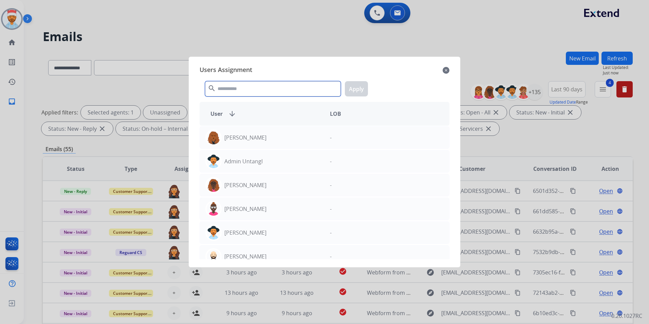
click at [256, 90] on input "text" at bounding box center [273, 88] width 136 height 15
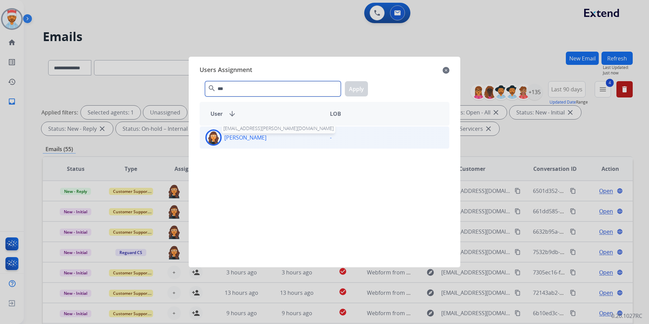
type input "***"
click at [243, 141] on p "Tabytha Garcia" at bounding box center [245, 137] width 42 height 8
click at [354, 84] on button "Apply" at bounding box center [356, 88] width 23 height 15
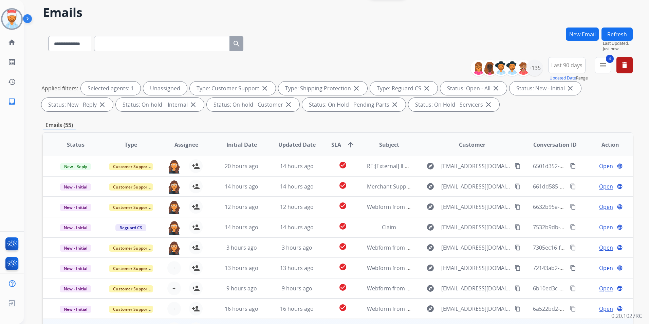
scroll to position [95, 0]
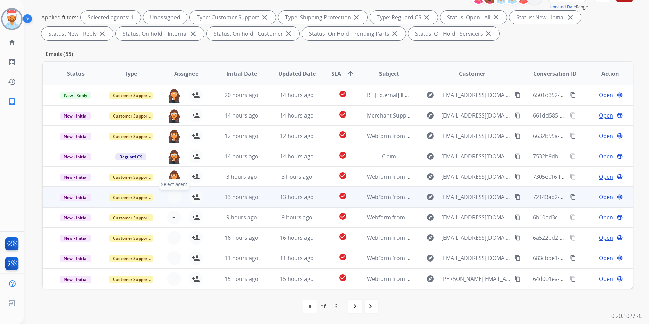
click at [170, 198] on button "+ Select agent" at bounding box center [174, 197] width 14 height 14
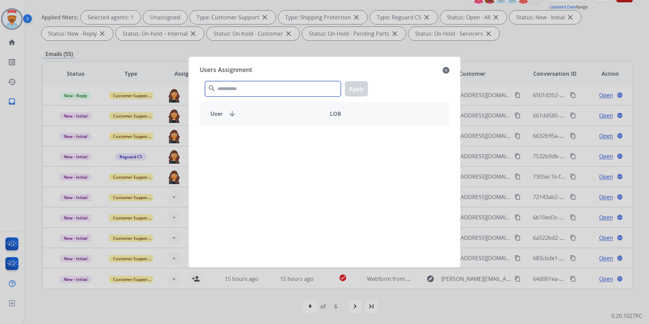
click at [255, 87] on input "text" at bounding box center [273, 88] width 136 height 15
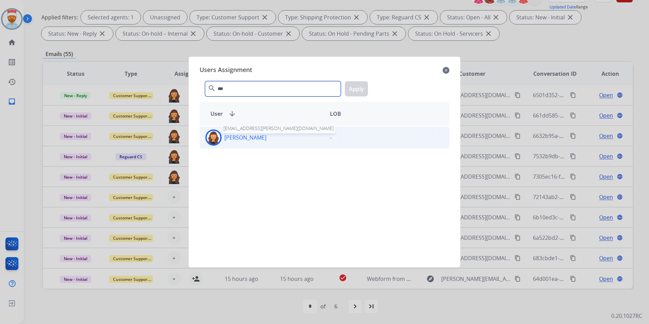
type input "***"
click at [247, 139] on p "Tabytha Garcia" at bounding box center [245, 137] width 42 height 8
click at [361, 87] on button "Apply" at bounding box center [356, 88] width 23 height 15
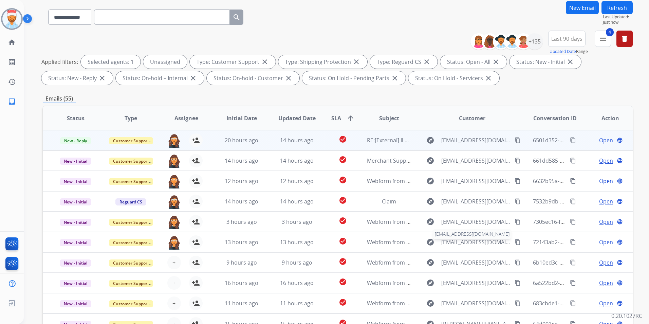
scroll to position [0, 0]
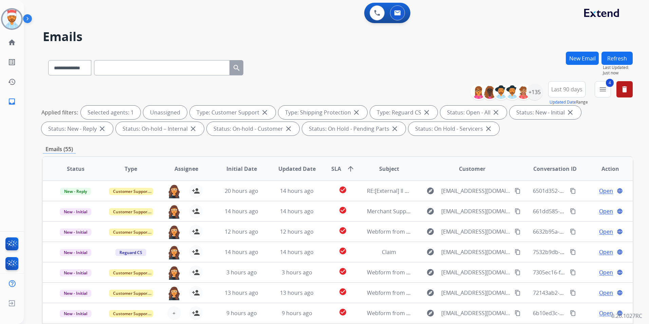
click at [615, 59] on button "Refresh" at bounding box center [617, 58] width 31 height 13
